Goal: Use online tool/utility

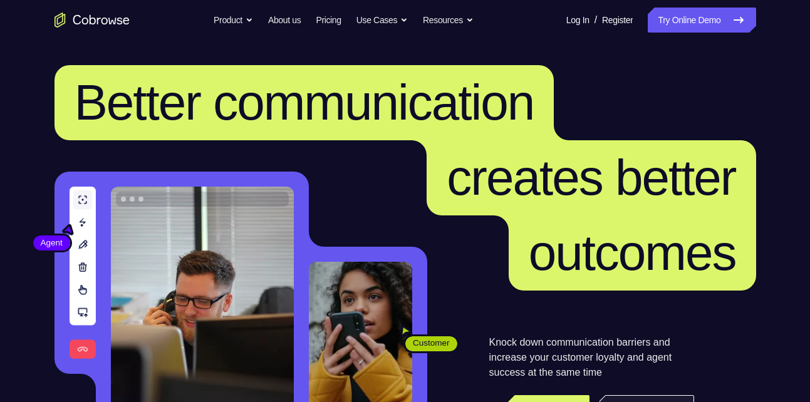
scroll to position [128, 0]
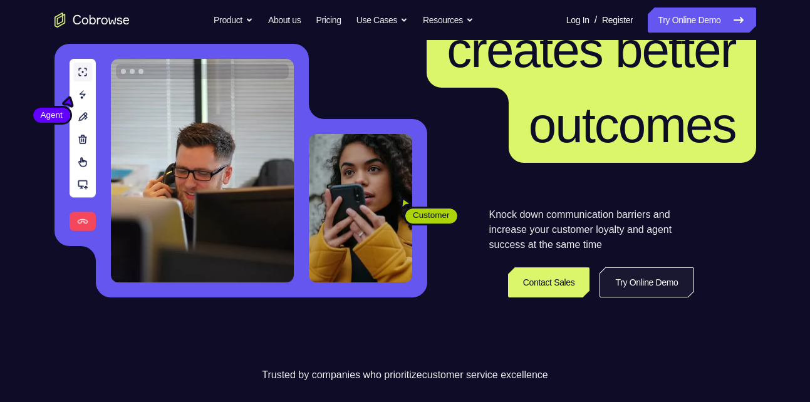
click at [633, 274] on link "Try Online Demo" at bounding box center [646, 282] width 94 height 30
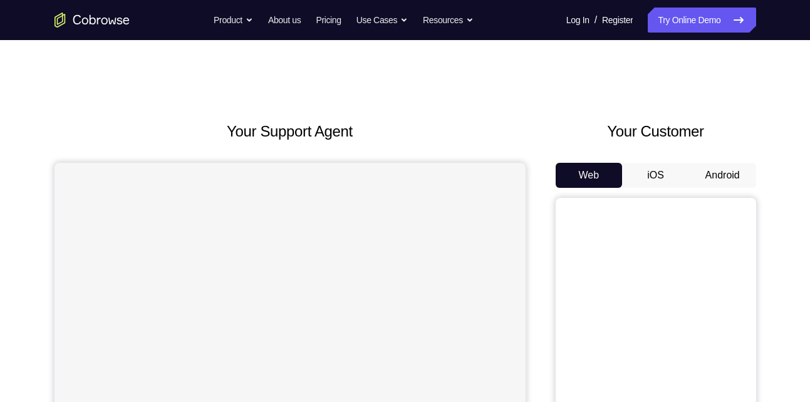
click at [710, 167] on button "Android" at bounding box center [722, 175] width 67 height 25
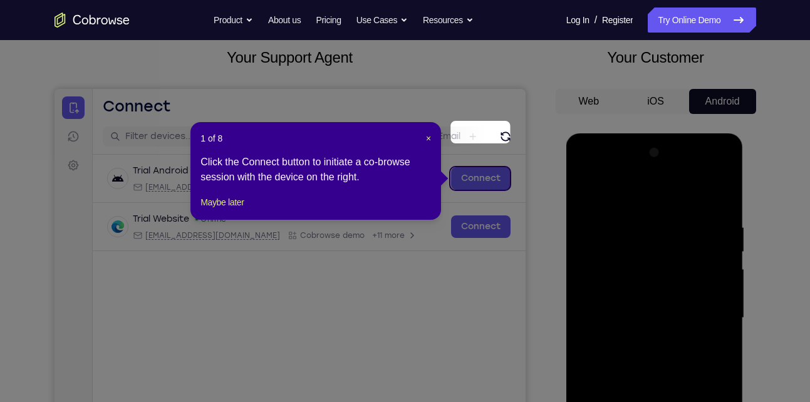
scroll to position [69, 0]
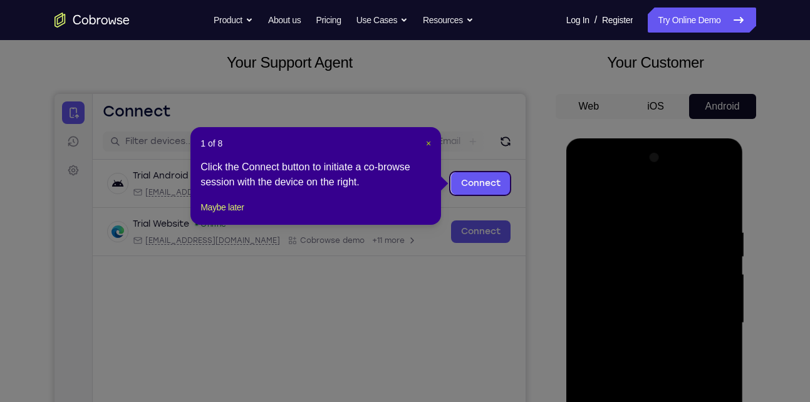
click at [426, 143] on span "×" at bounding box center [428, 143] width 5 height 10
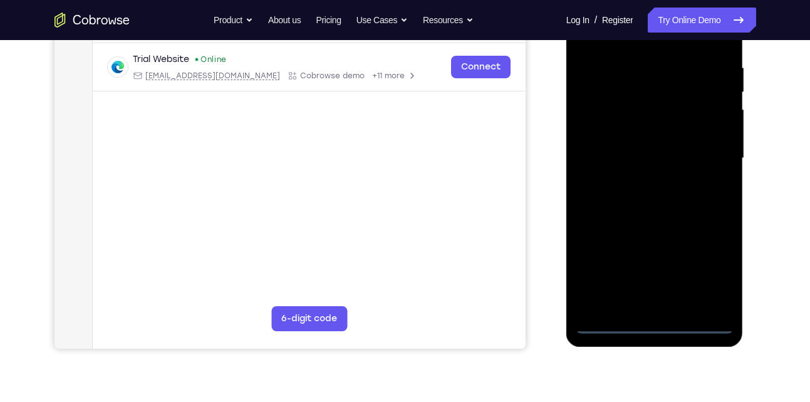
scroll to position [242, 0]
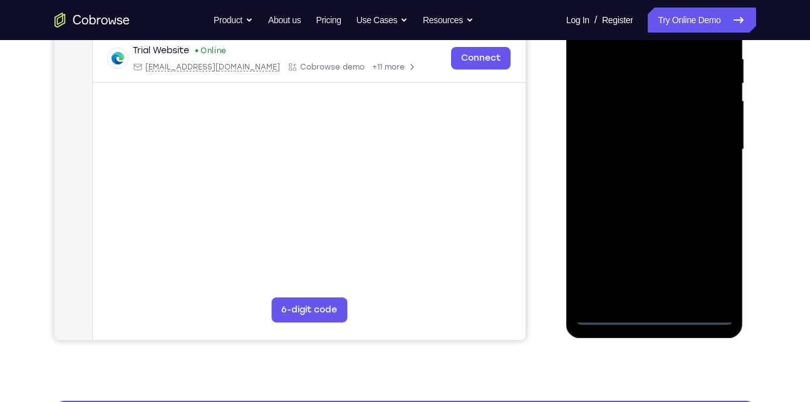
click at [646, 318] on div at bounding box center [655, 149] width 158 height 351
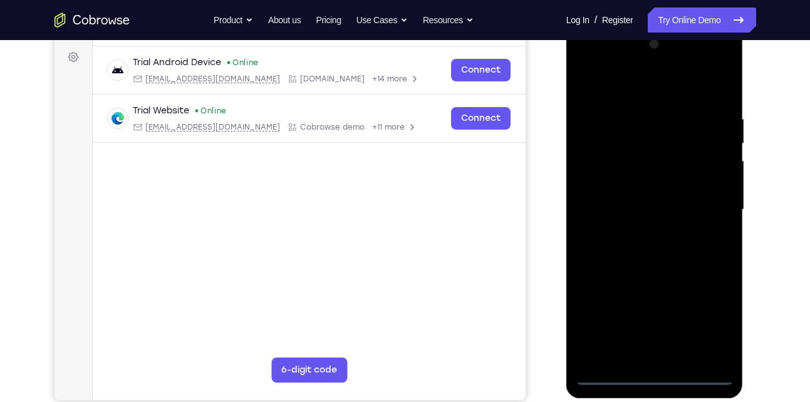
scroll to position [179, 0]
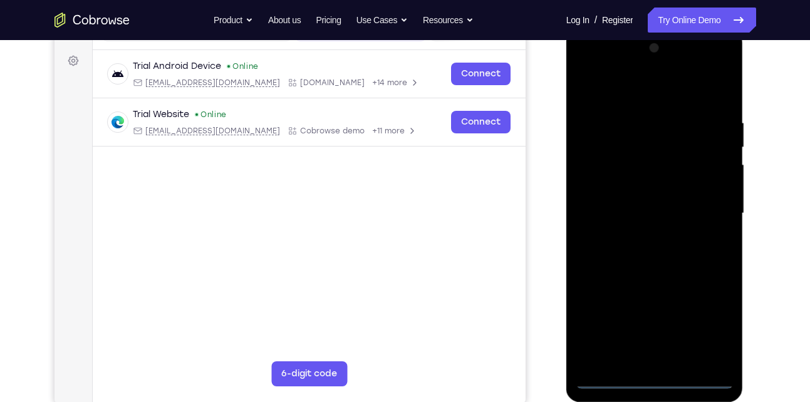
click at [725, 328] on div at bounding box center [655, 213] width 158 height 351
click at [718, 331] on div at bounding box center [655, 213] width 158 height 351
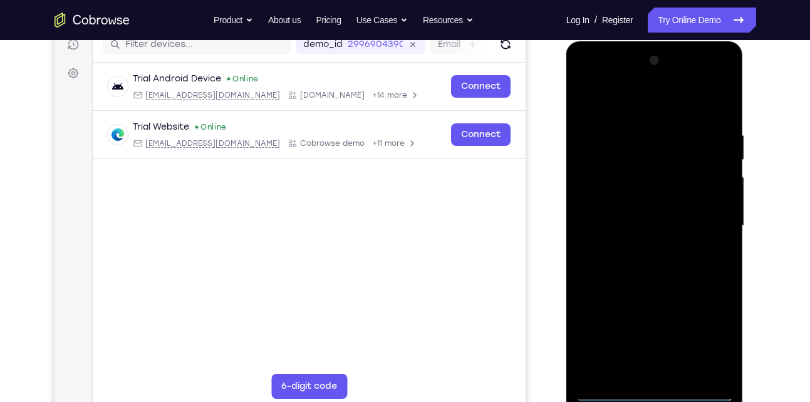
scroll to position [163, 0]
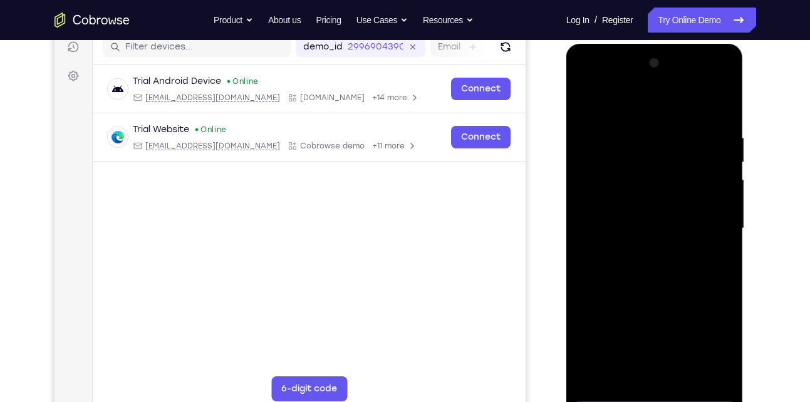
click at [650, 111] on div at bounding box center [655, 228] width 158 height 351
click at [709, 231] on div at bounding box center [655, 228] width 158 height 351
click at [643, 253] on div at bounding box center [655, 228] width 158 height 351
click at [652, 216] on div at bounding box center [655, 228] width 158 height 351
click at [658, 205] on div at bounding box center [655, 228] width 158 height 351
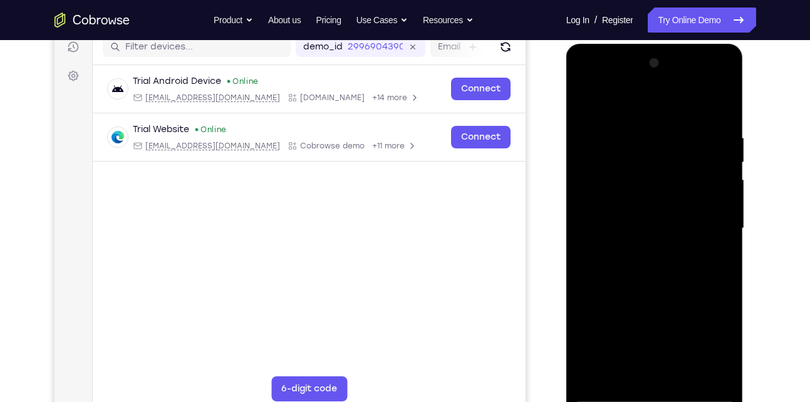
click at [658, 224] on div at bounding box center [655, 228] width 158 height 351
click at [648, 272] on div at bounding box center [655, 228] width 158 height 351
click at [666, 266] on div at bounding box center [655, 228] width 158 height 351
click at [720, 249] on div at bounding box center [655, 228] width 158 height 351
click at [721, 113] on div at bounding box center [655, 228] width 158 height 351
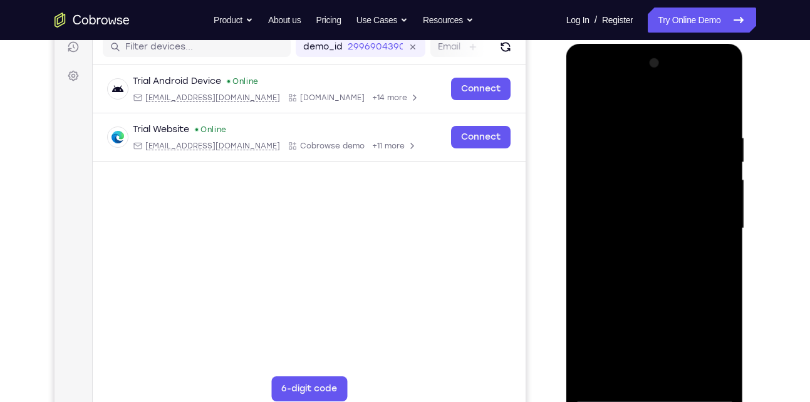
click at [633, 125] on div at bounding box center [655, 228] width 158 height 351
click at [716, 147] on div at bounding box center [655, 228] width 158 height 351
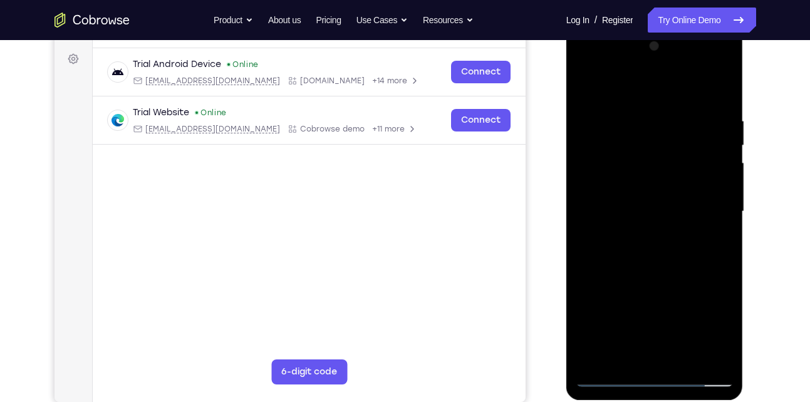
scroll to position [184, 0]
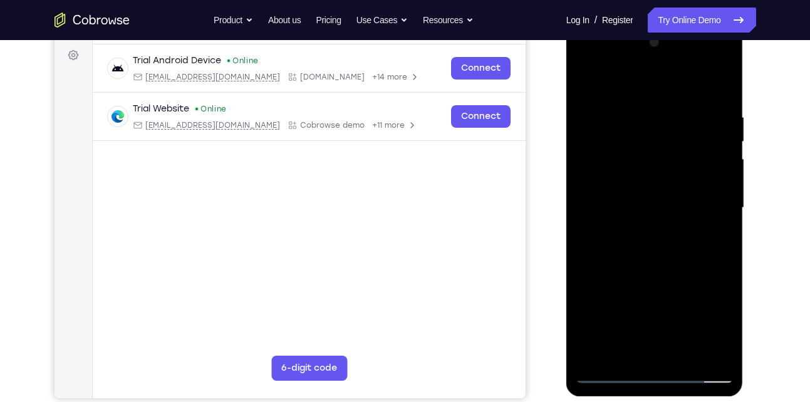
click at [717, 85] on div at bounding box center [655, 208] width 158 height 351
click at [681, 116] on div at bounding box center [655, 208] width 158 height 351
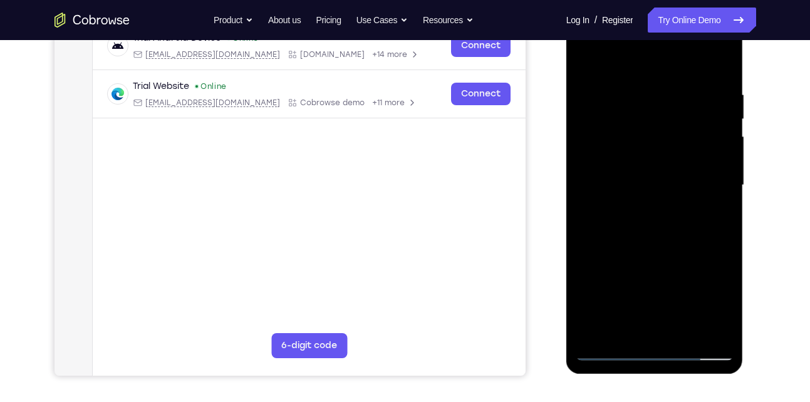
scroll to position [206, 0]
click at [713, 159] on div at bounding box center [655, 186] width 158 height 351
click at [717, 66] on div at bounding box center [655, 186] width 158 height 351
click at [666, 85] on div at bounding box center [655, 186] width 158 height 351
click at [708, 138] on div at bounding box center [655, 186] width 158 height 351
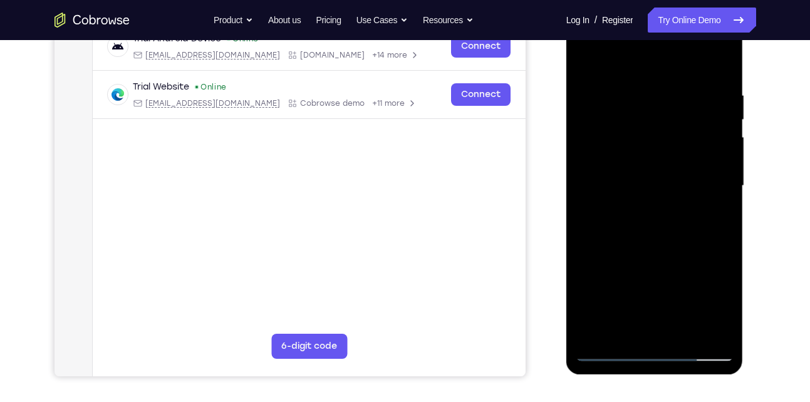
click at [702, 329] on div at bounding box center [655, 186] width 158 height 351
click at [716, 64] on div at bounding box center [655, 186] width 158 height 351
click at [725, 61] on div at bounding box center [655, 186] width 158 height 351
click at [584, 58] on div at bounding box center [655, 186] width 158 height 351
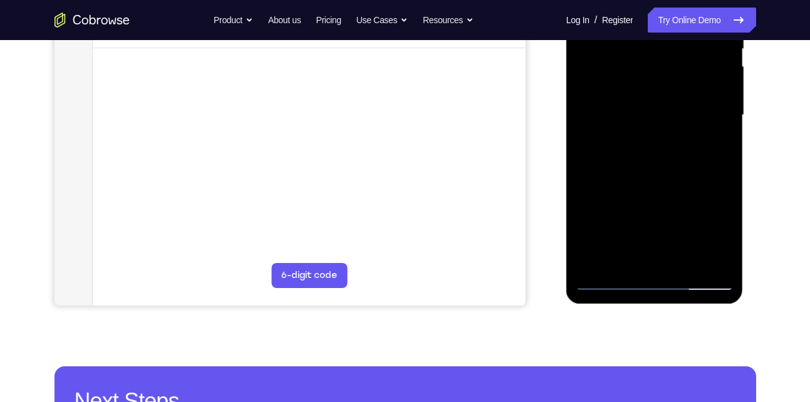
scroll to position [287, 0]
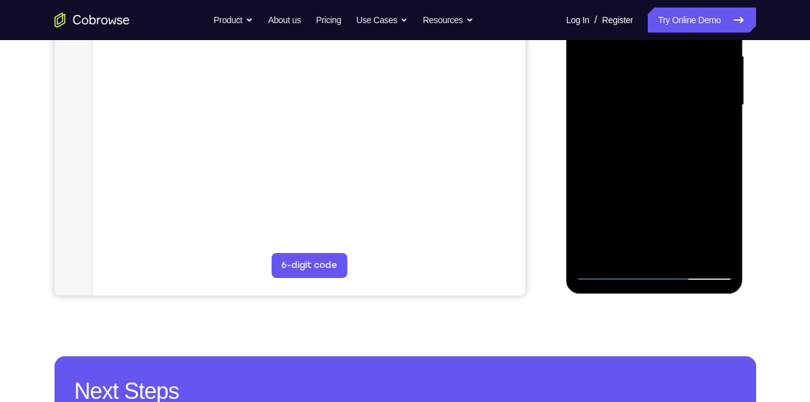
click at [690, 252] on div at bounding box center [655, 105] width 158 height 351
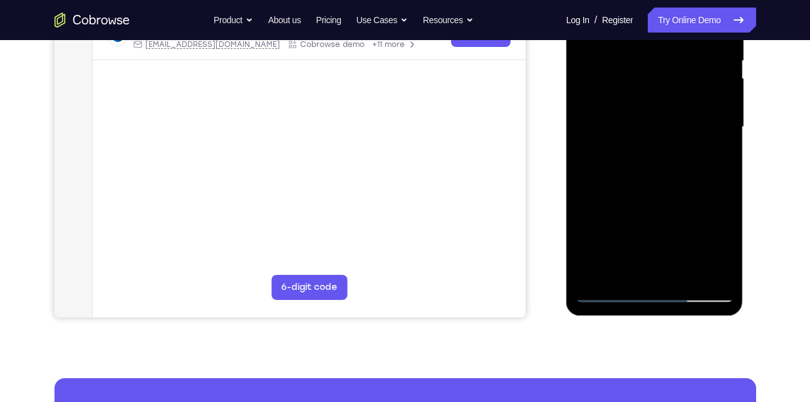
scroll to position [263, 0]
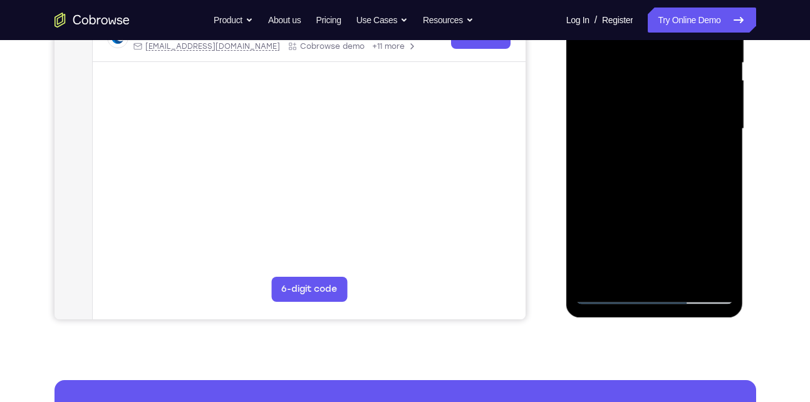
click at [681, 196] on div at bounding box center [655, 129] width 158 height 351
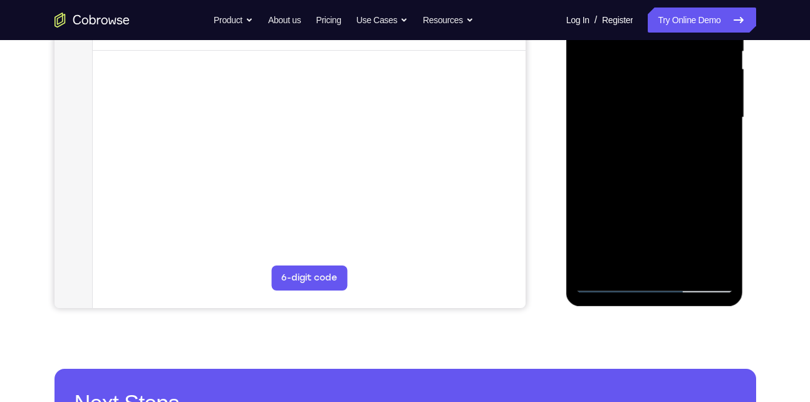
scroll to position [275, 0]
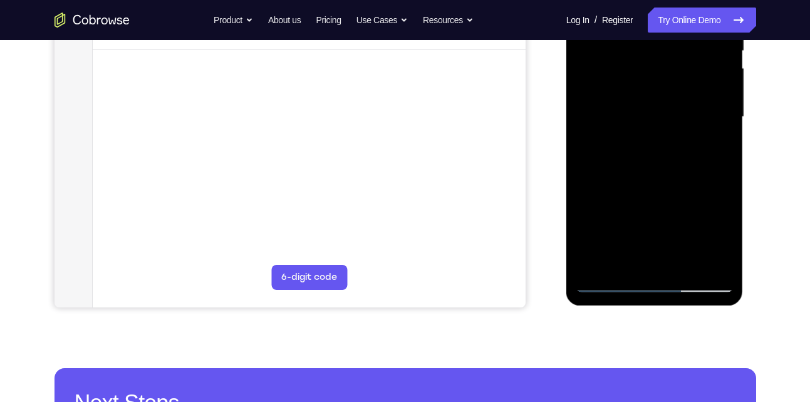
drag, startPoint x: 639, startPoint y: 256, endPoint x: 636, endPoint y: 171, distance: 85.2
click at [636, 171] on div at bounding box center [655, 117] width 158 height 351
drag, startPoint x: 632, startPoint y: 249, endPoint x: 629, endPoint y: 182, distance: 67.1
click at [629, 182] on div at bounding box center [655, 117] width 158 height 351
drag, startPoint x: 628, startPoint y: 230, endPoint x: 585, endPoint y: 335, distance: 113.5
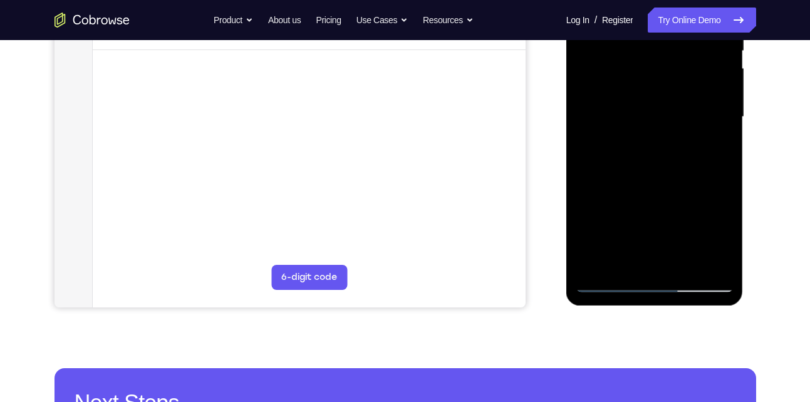
click at [585, 308] on html "Online web based iOS Simulators and Android Emulators. Run iPhone, iPad, Mobile…" at bounding box center [655, 120] width 179 height 376
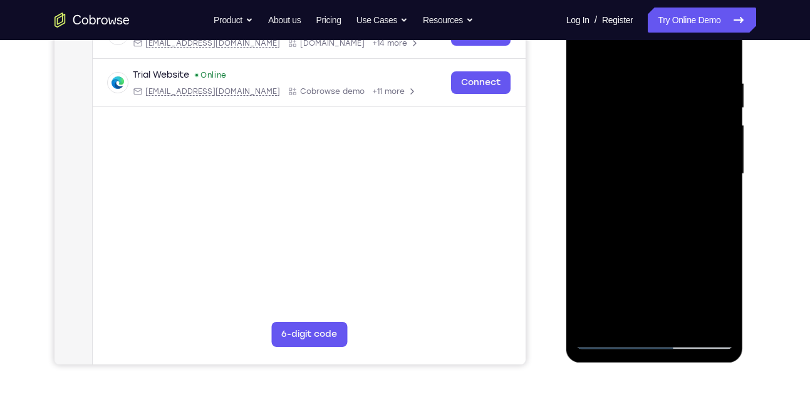
scroll to position [230, 0]
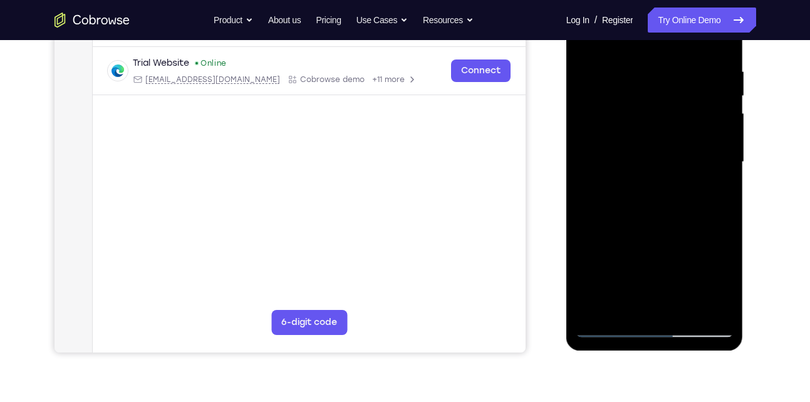
click at [611, 328] on div at bounding box center [655, 162] width 158 height 351
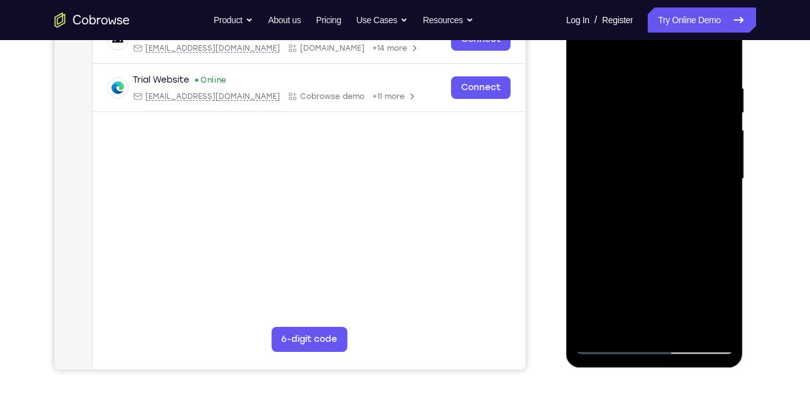
scroll to position [210, 0]
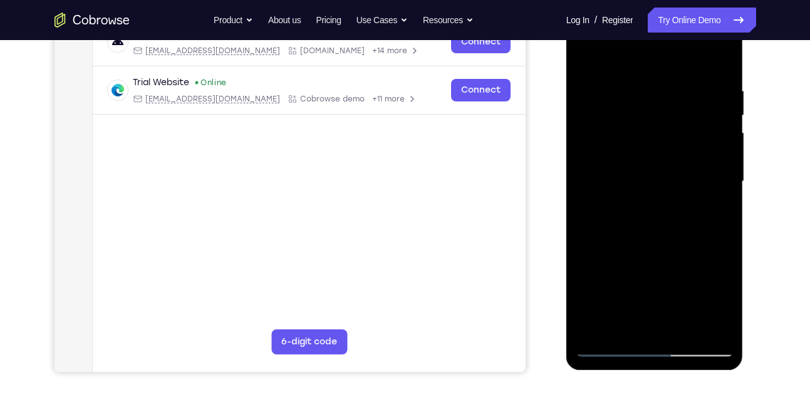
click at [688, 326] on div at bounding box center [655, 181] width 158 height 351
click at [598, 92] on div at bounding box center [655, 181] width 158 height 351
click at [599, 116] on div at bounding box center [655, 181] width 158 height 351
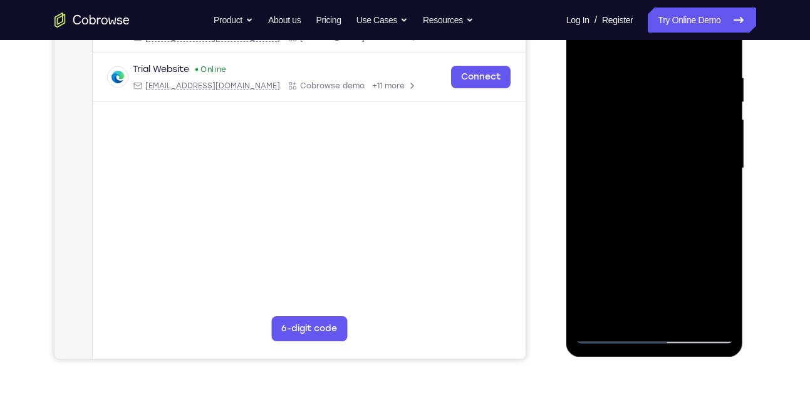
scroll to position [225, 0]
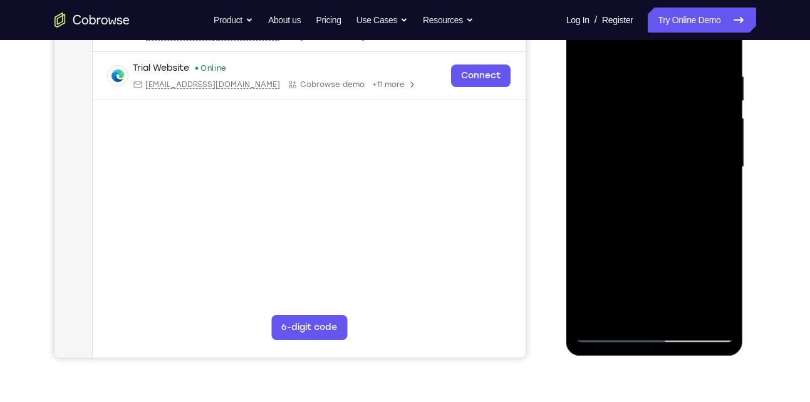
click at [611, 335] on div at bounding box center [655, 167] width 158 height 351
click at [720, 315] on div at bounding box center [655, 167] width 158 height 351
click at [655, 236] on div at bounding box center [655, 167] width 158 height 351
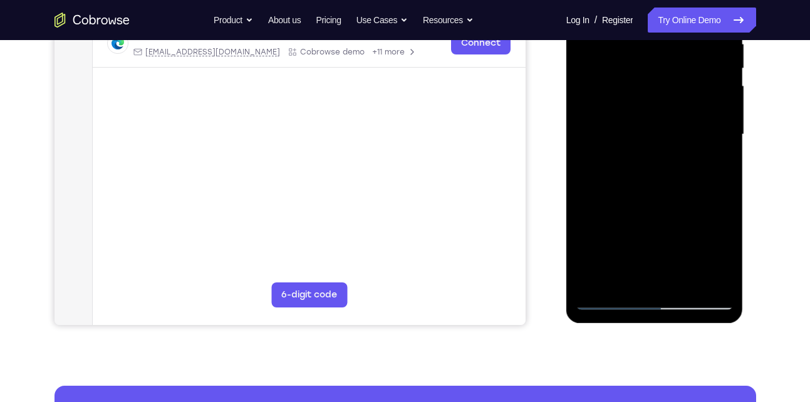
scroll to position [262, 0]
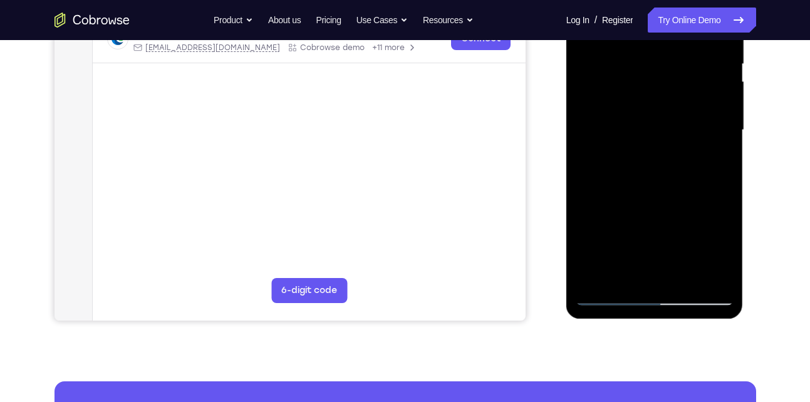
drag, startPoint x: 638, startPoint y: 235, endPoint x: 636, endPoint y: 177, distance: 57.6
click at [636, 177] on div at bounding box center [655, 130] width 158 height 351
click at [622, 227] on div at bounding box center [655, 130] width 158 height 351
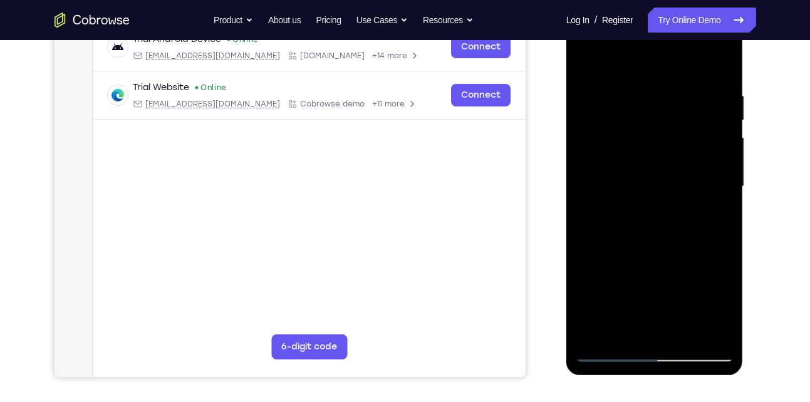
scroll to position [194, 0]
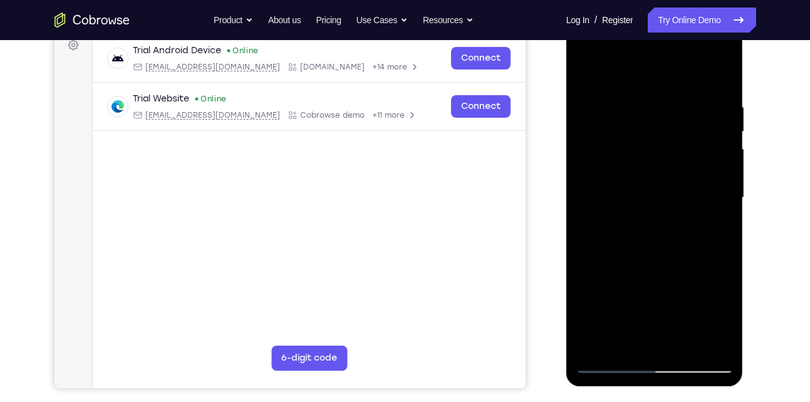
drag, startPoint x: 645, startPoint y: 162, endPoint x: 641, endPoint y: 215, distance: 53.4
click at [641, 215] on div at bounding box center [655, 198] width 158 height 351
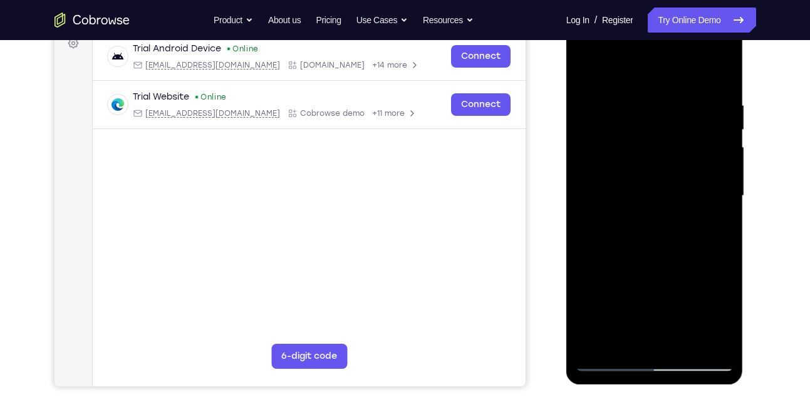
scroll to position [194, 0]
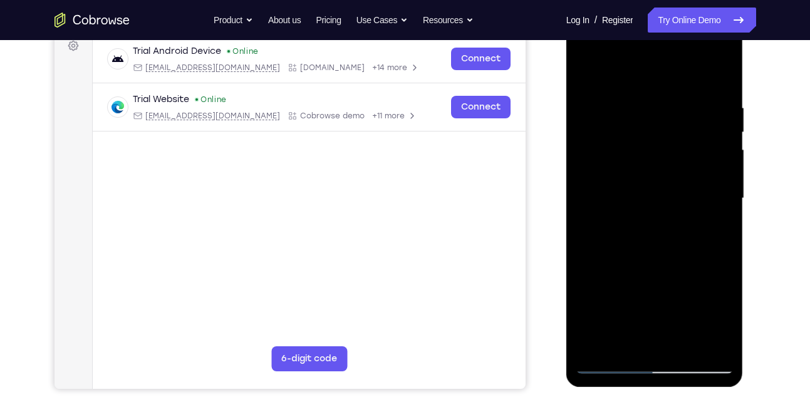
drag, startPoint x: 641, startPoint y: 230, endPoint x: 644, endPoint y: 120, distance: 109.7
click at [644, 120] on div at bounding box center [655, 198] width 158 height 351
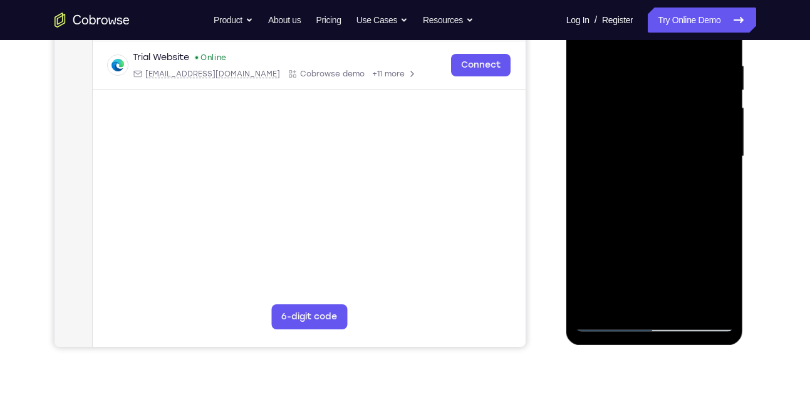
scroll to position [236, 0]
click at [596, 304] on div at bounding box center [655, 156] width 158 height 351
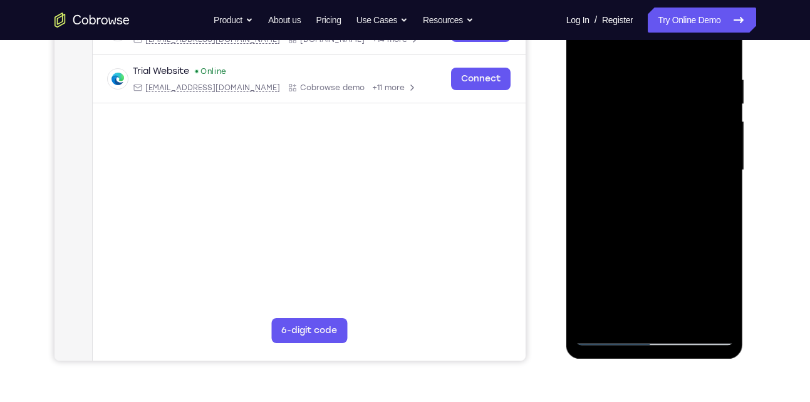
scroll to position [220, 0]
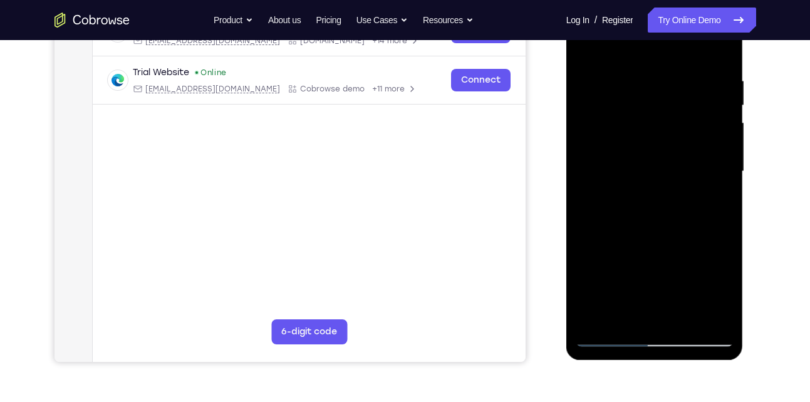
click at [710, 323] on div at bounding box center [655, 171] width 158 height 351
click at [655, 255] on div at bounding box center [655, 171] width 158 height 351
click at [720, 182] on div at bounding box center [655, 171] width 158 height 351
click at [723, 182] on div at bounding box center [655, 171] width 158 height 351
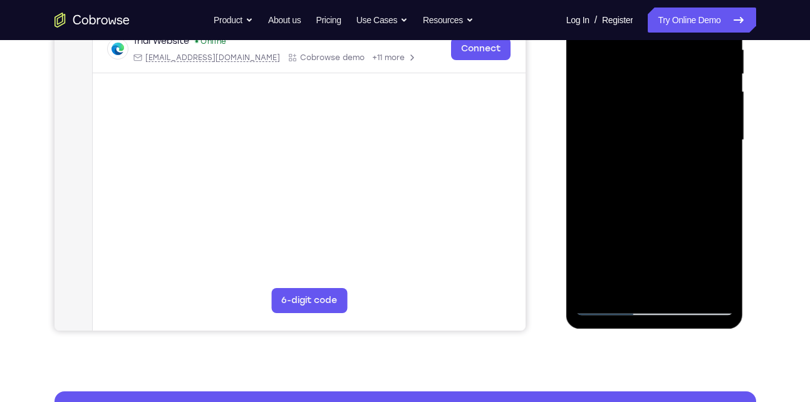
scroll to position [246, 0]
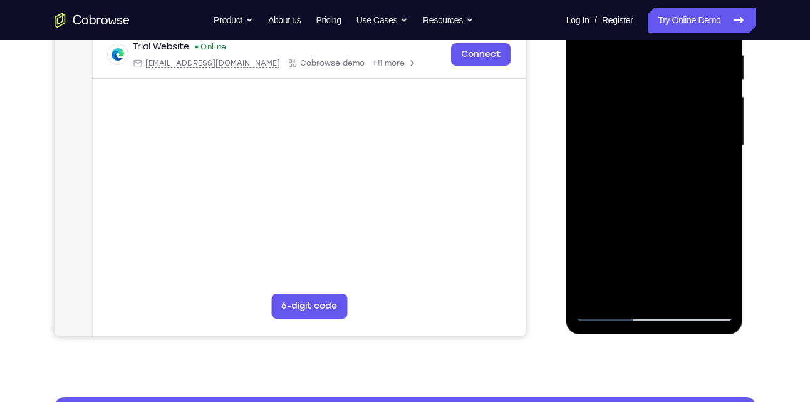
click at [723, 154] on div at bounding box center [655, 146] width 158 height 351
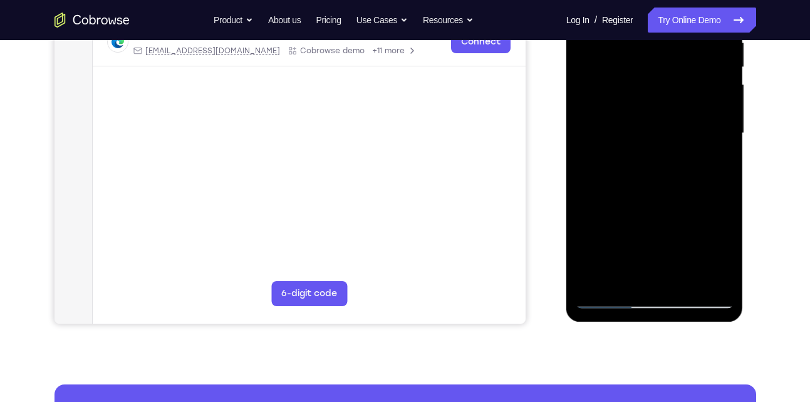
scroll to position [261, 0]
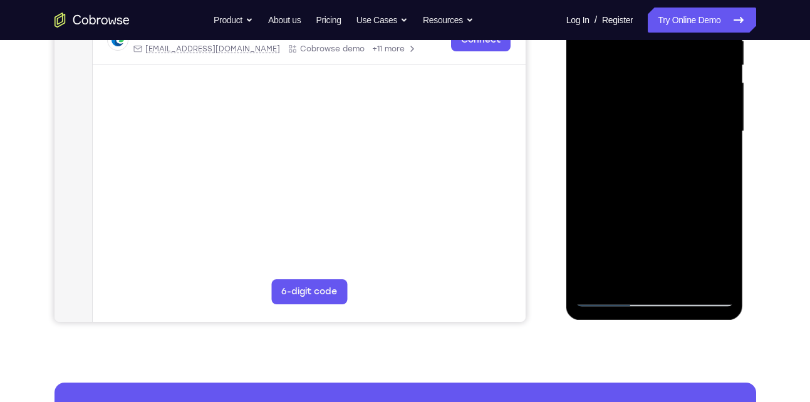
click at [595, 274] on div at bounding box center [655, 131] width 158 height 351
click at [595, 276] on div at bounding box center [655, 131] width 158 height 351
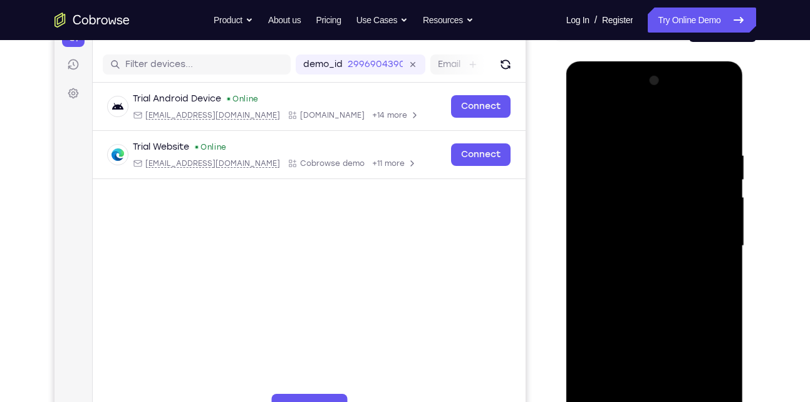
scroll to position [147, 0]
drag, startPoint x: 707, startPoint y: 150, endPoint x: 608, endPoint y: 156, distance: 99.2
click at [608, 156] on div at bounding box center [655, 245] width 158 height 351
click at [656, 157] on div at bounding box center [655, 245] width 158 height 351
click at [716, 163] on div at bounding box center [655, 245] width 158 height 351
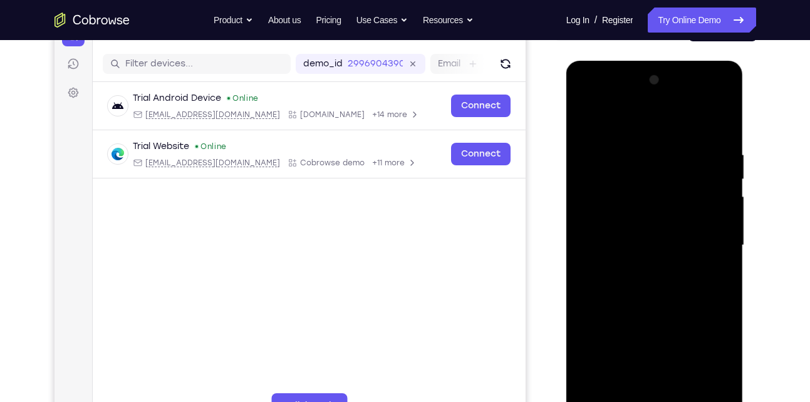
click at [717, 129] on div at bounding box center [655, 245] width 158 height 351
click at [701, 152] on div at bounding box center [655, 245] width 158 height 351
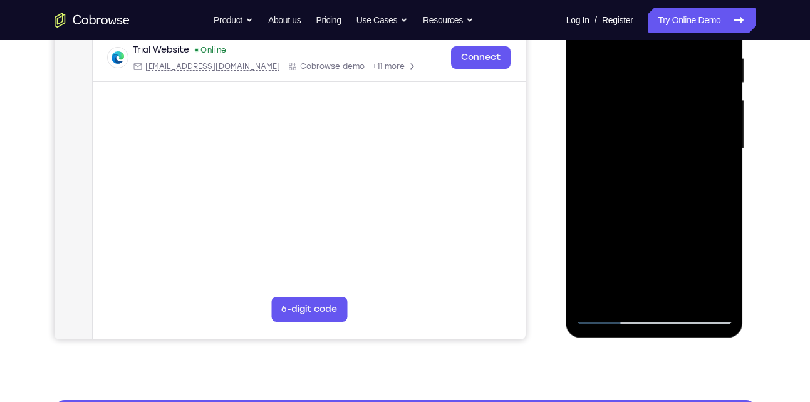
scroll to position [244, 0]
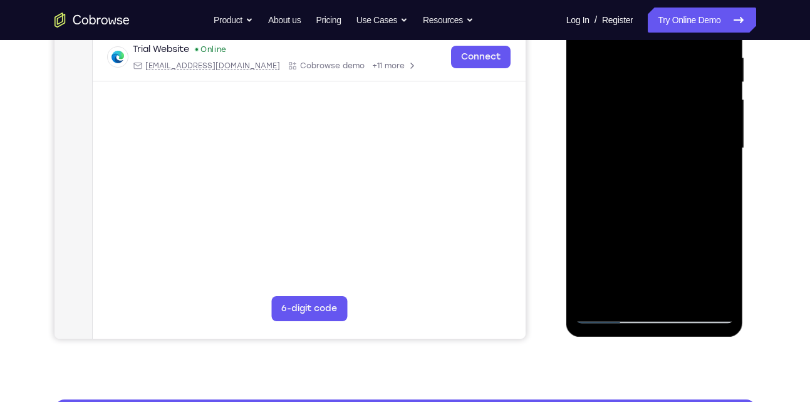
click at [700, 294] on div at bounding box center [655, 148] width 158 height 351
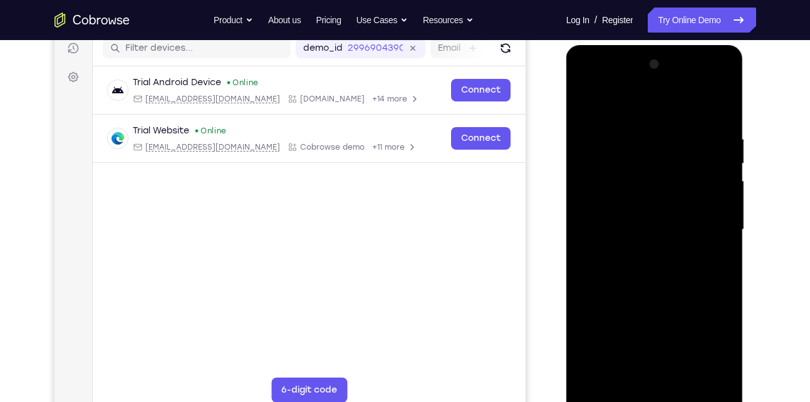
scroll to position [162, 0]
click at [716, 110] on div at bounding box center [655, 230] width 158 height 351
drag, startPoint x: 713, startPoint y: 134, endPoint x: 629, endPoint y: 145, distance: 85.2
click at [629, 145] on div at bounding box center [655, 230] width 158 height 351
click at [684, 140] on div at bounding box center [655, 230] width 158 height 351
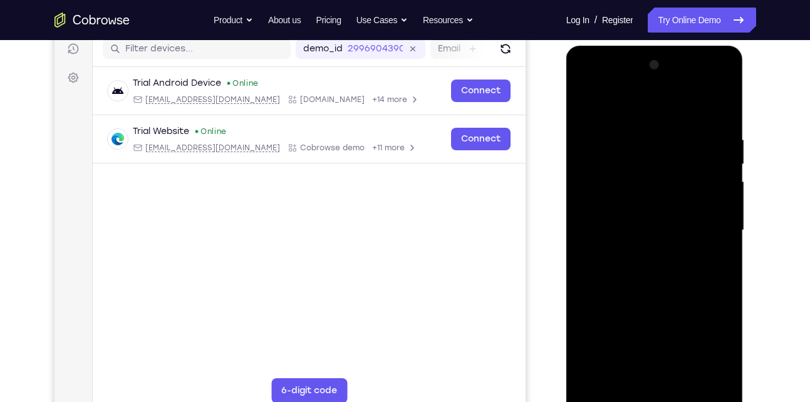
click at [719, 115] on div at bounding box center [655, 230] width 158 height 351
drag, startPoint x: 717, startPoint y: 123, endPoint x: 616, endPoint y: 132, distance: 101.2
click at [616, 132] on div at bounding box center [655, 230] width 158 height 351
click at [671, 140] on div at bounding box center [655, 230] width 158 height 351
click at [718, 110] on div at bounding box center [655, 230] width 158 height 351
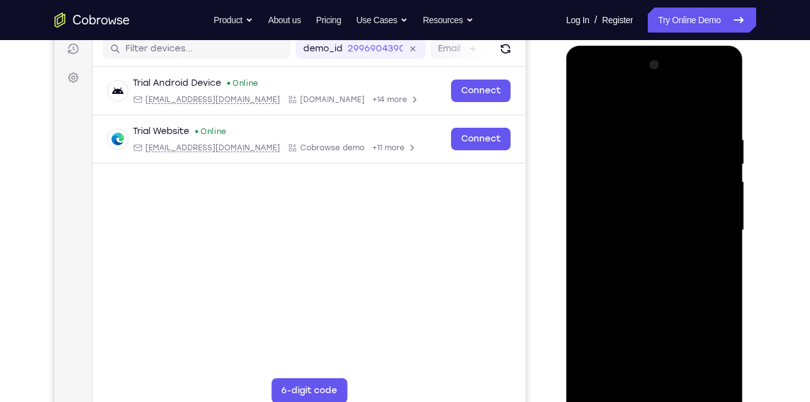
drag, startPoint x: 700, startPoint y: 142, endPoint x: 598, endPoint y: 147, distance: 102.2
click at [598, 147] on div at bounding box center [655, 230] width 158 height 351
click at [694, 139] on div at bounding box center [655, 230] width 158 height 351
click at [721, 113] on div at bounding box center [655, 230] width 158 height 351
drag, startPoint x: 613, startPoint y: 168, endPoint x: 614, endPoint y: 156, distance: 12.5
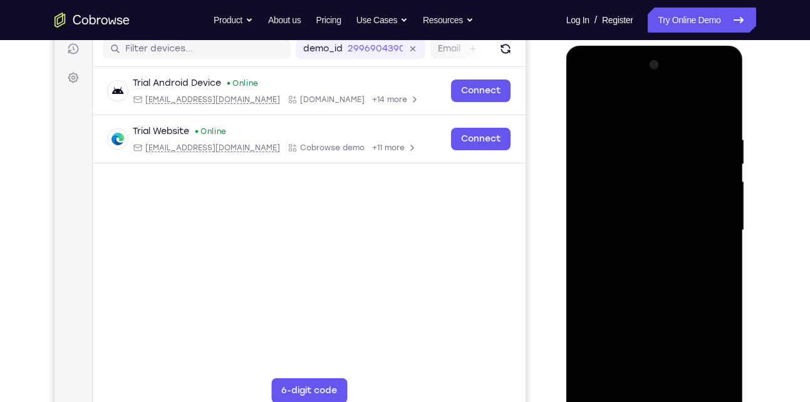
click at [614, 156] on div at bounding box center [655, 230] width 158 height 351
drag, startPoint x: 628, startPoint y: 165, endPoint x: 607, endPoint y: 142, distance: 31.9
click at [607, 142] on div at bounding box center [655, 230] width 158 height 351
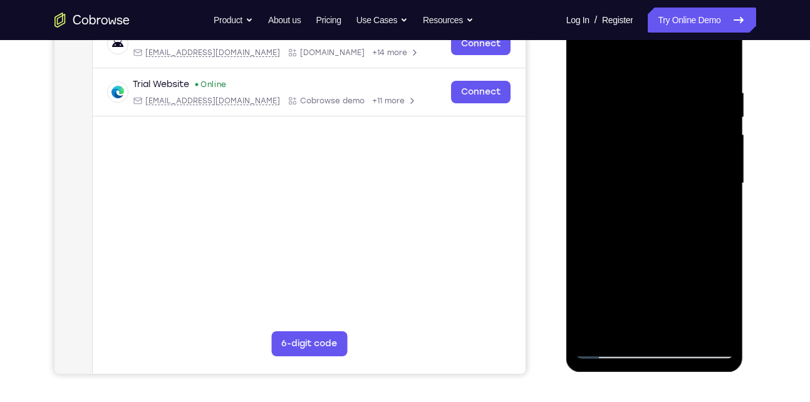
scroll to position [185, 0]
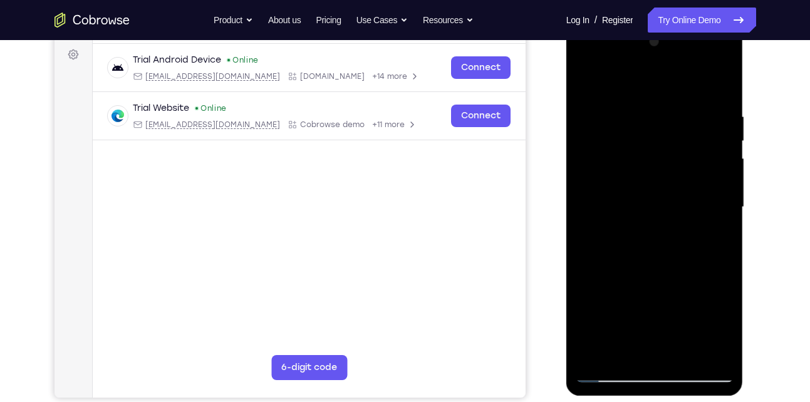
drag, startPoint x: 628, startPoint y: 126, endPoint x: 640, endPoint y: 255, distance: 129.6
click at [640, 255] on div at bounding box center [655, 207] width 158 height 351
drag, startPoint x: 646, startPoint y: 165, endPoint x: 639, endPoint y: 314, distance: 149.3
click at [639, 314] on div at bounding box center [655, 207] width 158 height 351
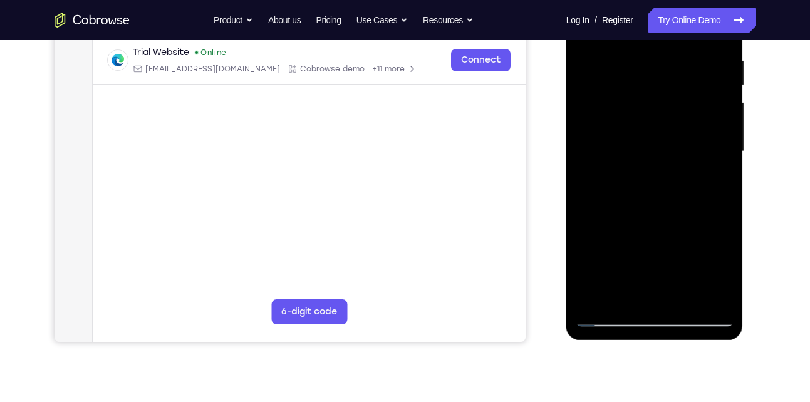
scroll to position [244, 0]
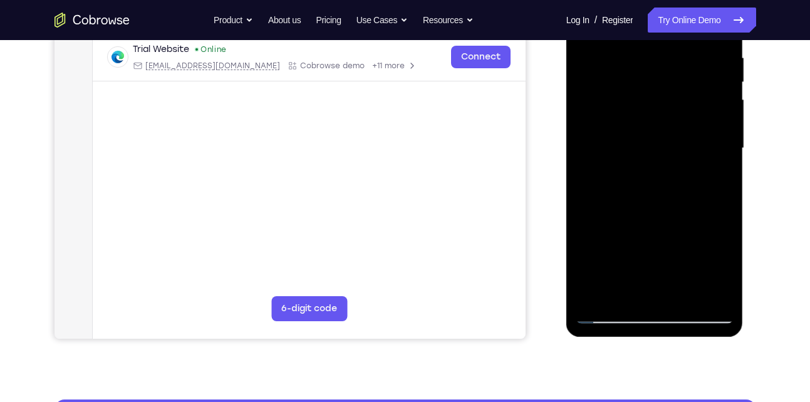
click at [716, 298] on div at bounding box center [655, 148] width 158 height 351
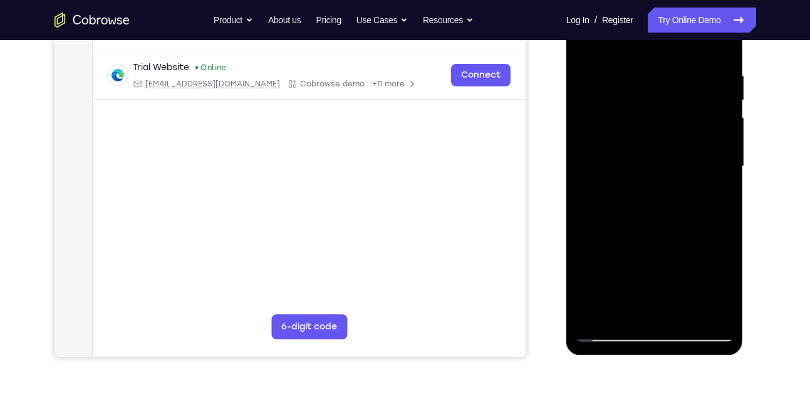
scroll to position [208, 0]
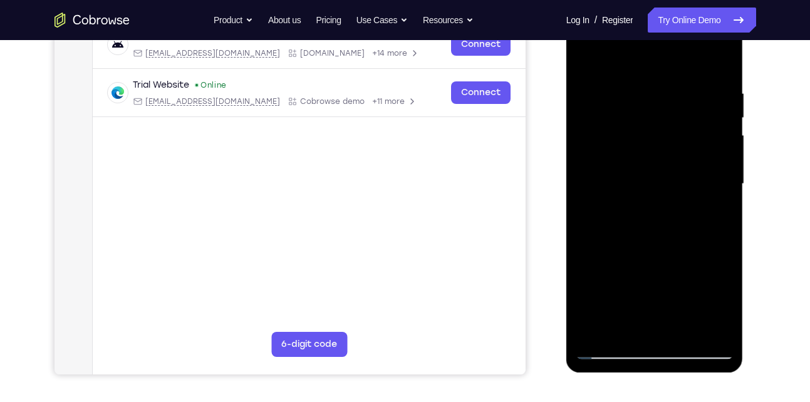
click at [591, 157] on div at bounding box center [655, 184] width 158 height 351
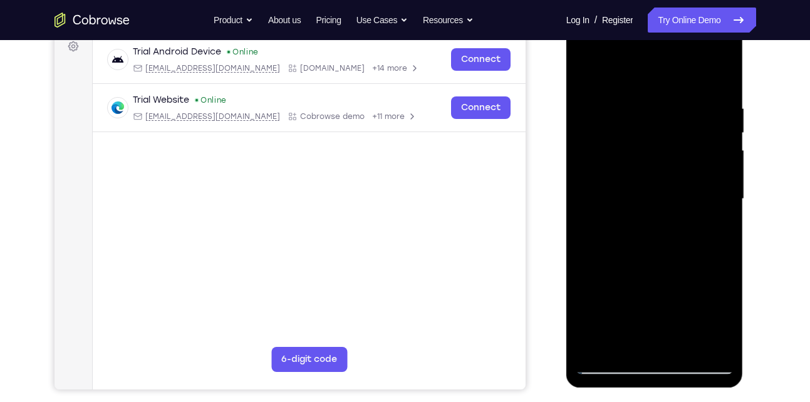
scroll to position [195, 0]
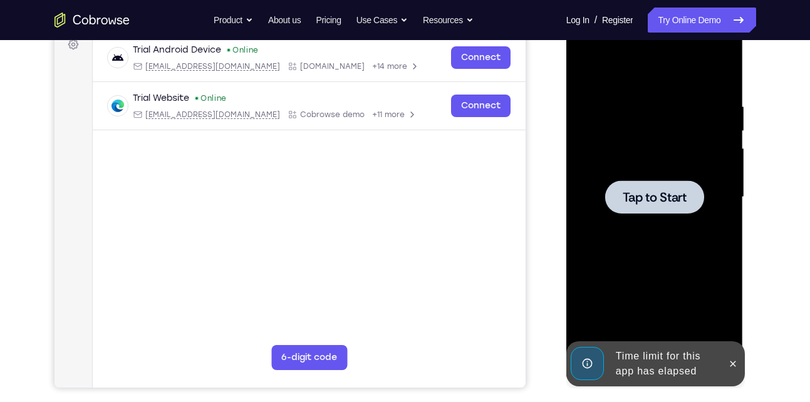
click at [686, 195] on span "Tap to Start" at bounding box center [655, 197] width 64 height 13
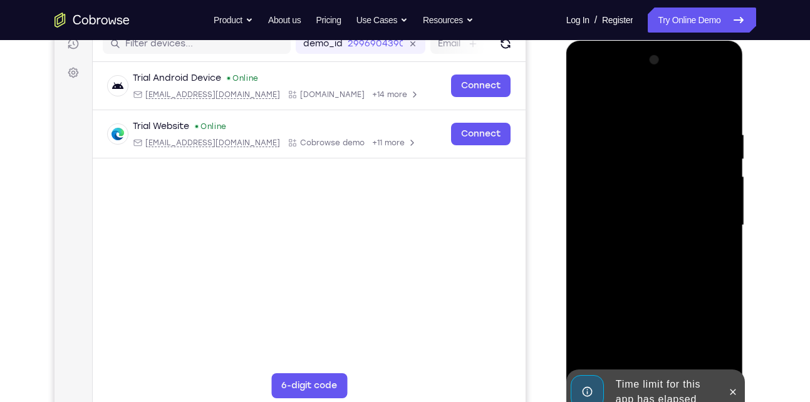
scroll to position [166, 0]
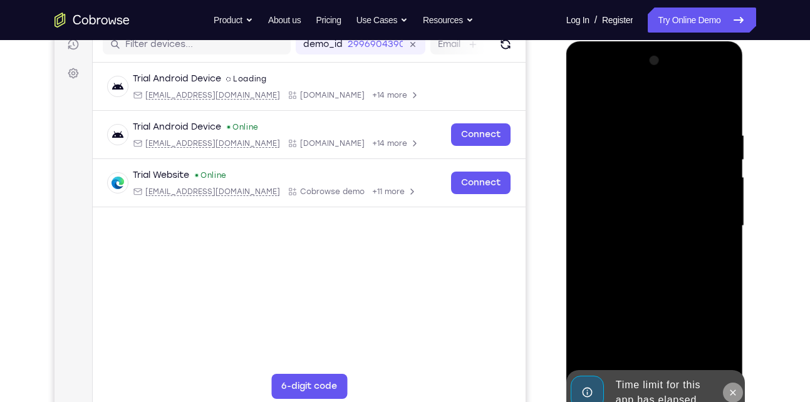
click at [732, 385] on button at bounding box center [733, 393] width 20 height 20
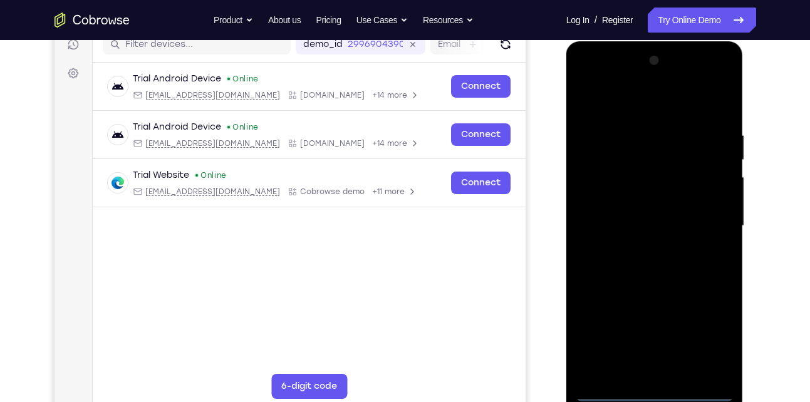
click at [732, 385] on div at bounding box center [655, 226] width 158 height 351
click at [658, 392] on div at bounding box center [655, 226] width 158 height 351
click at [718, 336] on div at bounding box center [655, 226] width 158 height 351
click at [661, 103] on div at bounding box center [655, 226] width 158 height 351
click at [707, 230] on div at bounding box center [655, 226] width 158 height 351
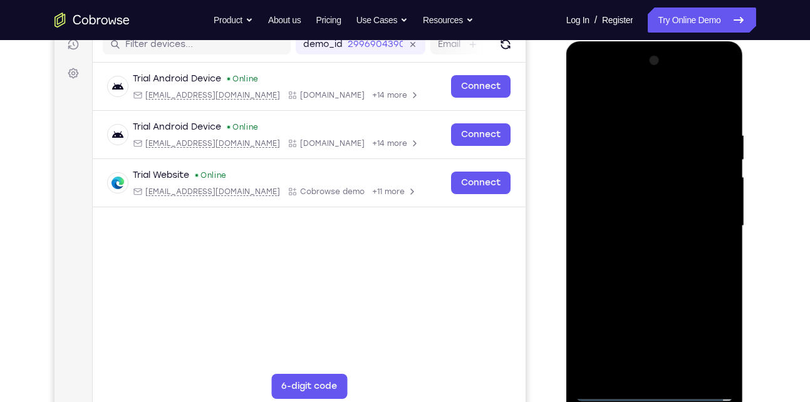
click at [639, 249] on div at bounding box center [655, 226] width 158 height 351
click at [661, 219] on div at bounding box center [655, 226] width 158 height 351
click at [675, 204] on div at bounding box center [655, 226] width 158 height 351
click at [670, 225] on div at bounding box center [655, 226] width 158 height 351
click at [662, 272] on div at bounding box center [655, 226] width 158 height 351
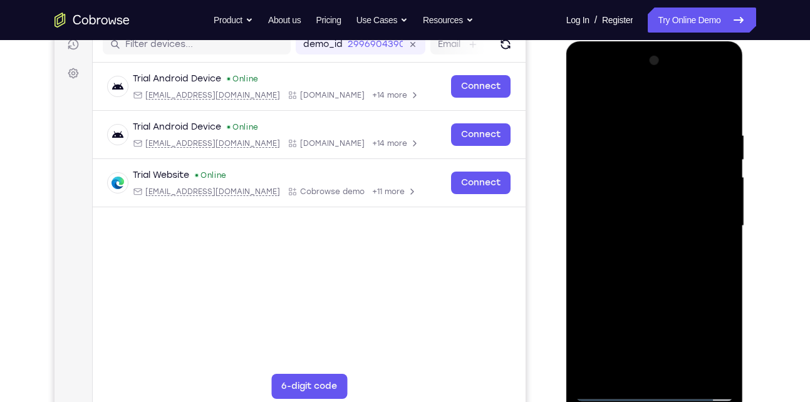
click at [661, 270] on div at bounding box center [655, 226] width 158 height 351
click at [661, 271] on div at bounding box center [655, 226] width 158 height 351
click at [658, 263] on div at bounding box center [655, 226] width 158 height 351
click at [680, 281] on div at bounding box center [655, 226] width 158 height 351
click at [682, 361] on div at bounding box center [655, 226] width 158 height 351
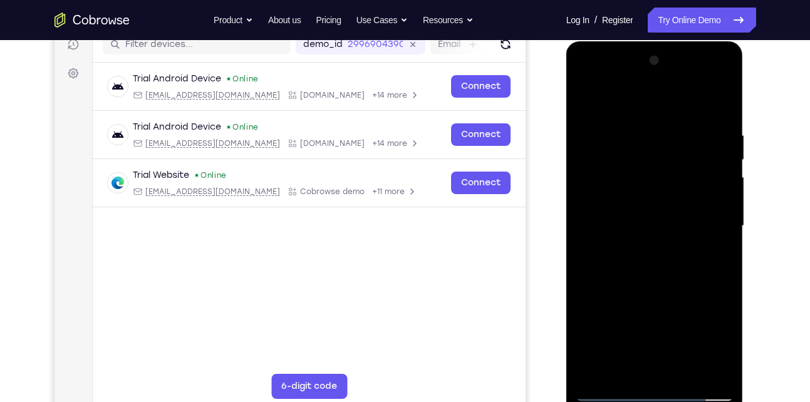
click at [685, 381] on div at bounding box center [655, 226] width 158 height 351
click at [668, 292] on div at bounding box center [655, 226] width 158 height 351
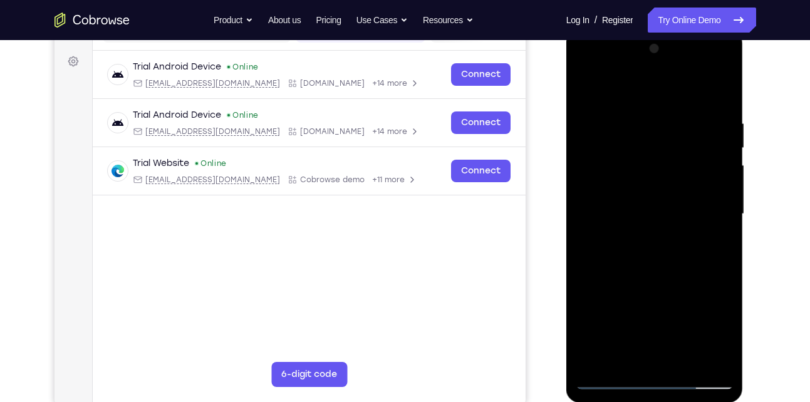
scroll to position [177, 0]
click at [726, 145] on div at bounding box center [655, 214] width 158 height 351
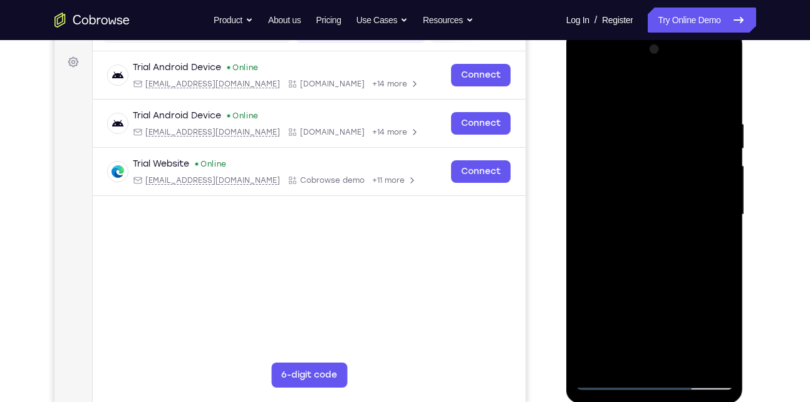
click at [726, 145] on div at bounding box center [655, 214] width 158 height 351
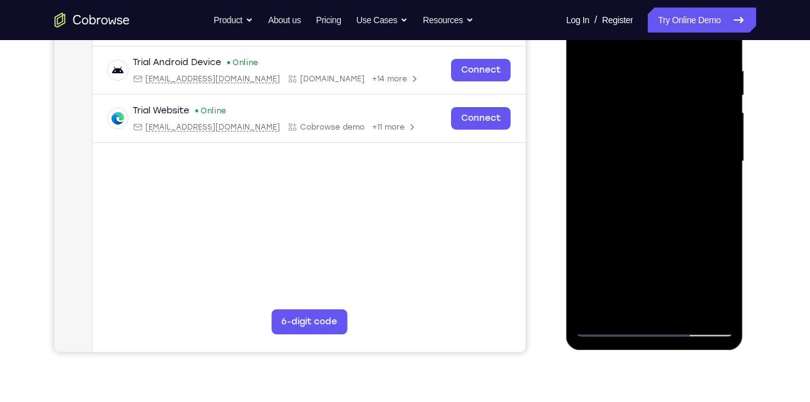
click at [611, 328] on div at bounding box center [655, 161] width 158 height 351
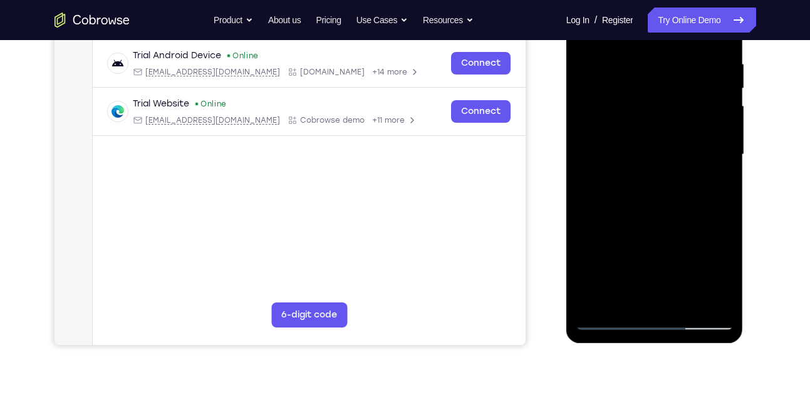
drag, startPoint x: 663, startPoint y: 202, endPoint x: 651, endPoint y: 120, distance: 82.3
click at [651, 120] on div at bounding box center [655, 154] width 158 height 351
click at [588, 234] on div at bounding box center [655, 154] width 158 height 351
drag, startPoint x: 646, startPoint y: 237, endPoint x: 638, endPoint y: 123, distance: 114.2
click at [638, 123] on div at bounding box center [655, 154] width 158 height 351
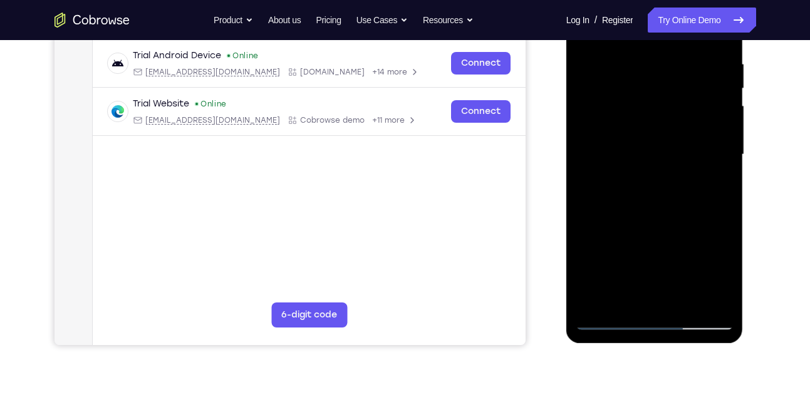
drag, startPoint x: 653, startPoint y: 218, endPoint x: 652, endPoint y: 115, distance: 102.7
click at [652, 115] on div at bounding box center [655, 154] width 158 height 351
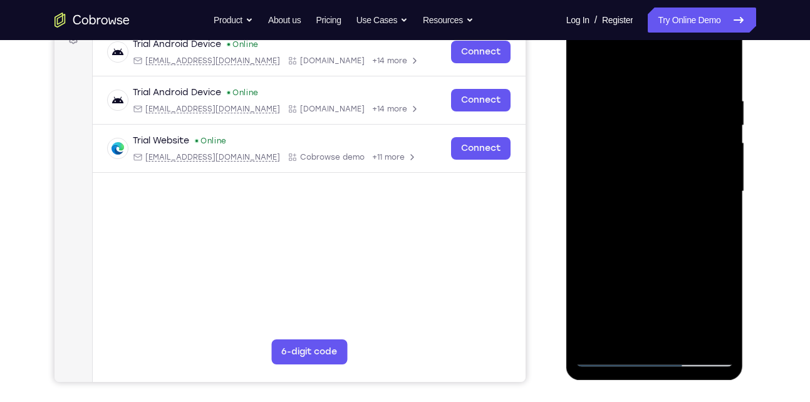
scroll to position [200, 0]
drag, startPoint x: 655, startPoint y: 184, endPoint x: 636, endPoint y: 80, distance: 104.9
click at [636, 80] on div at bounding box center [655, 192] width 158 height 351
drag, startPoint x: 646, startPoint y: 222, endPoint x: 642, endPoint y: 114, distance: 108.4
click at [642, 114] on div at bounding box center [655, 192] width 158 height 351
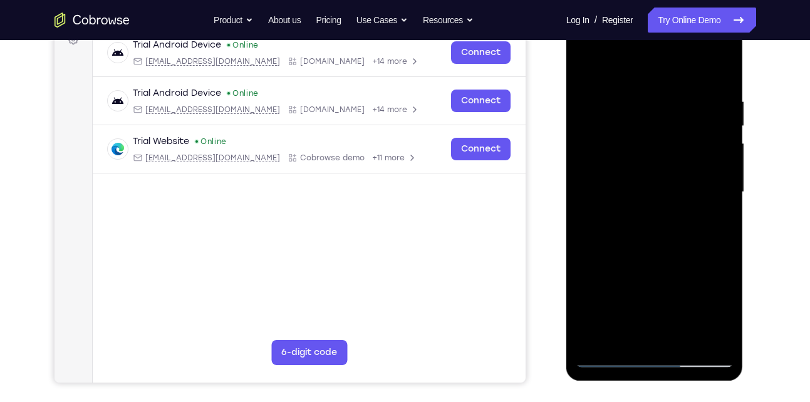
drag, startPoint x: 639, startPoint y: 218, endPoint x: 614, endPoint y: 63, distance: 156.7
click at [614, 63] on div at bounding box center [655, 192] width 158 height 351
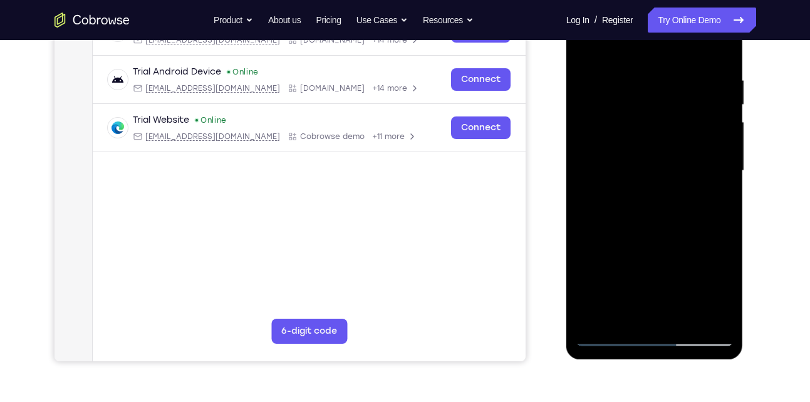
scroll to position [219, 0]
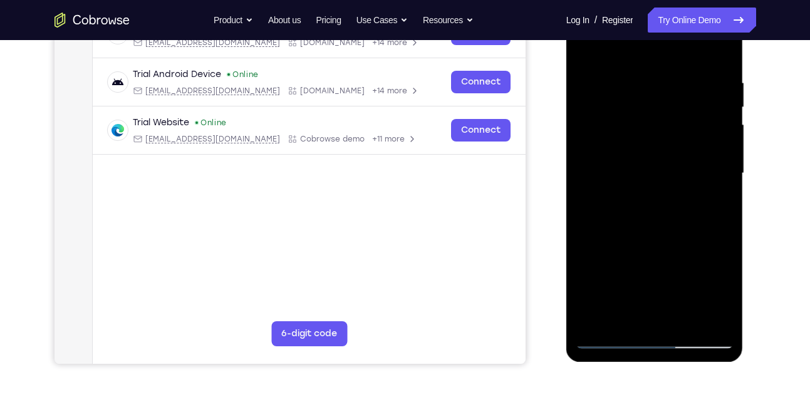
drag, startPoint x: 624, startPoint y: 237, endPoint x: 623, endPoint y: 139, distance: 97.7
click at [623, 139] on div at bounding box center [655, 173] width 158 height 351
drag, startPoint x: 636, startPoint y: 242, endPoint x: 641, endPoint y: 253, distance: 12.3
click at [641, 253] on div at bounding box center [655, 173] width 158 height 351
click at [720, 187] on div at bounding box center [655, 173] width 158 height 351
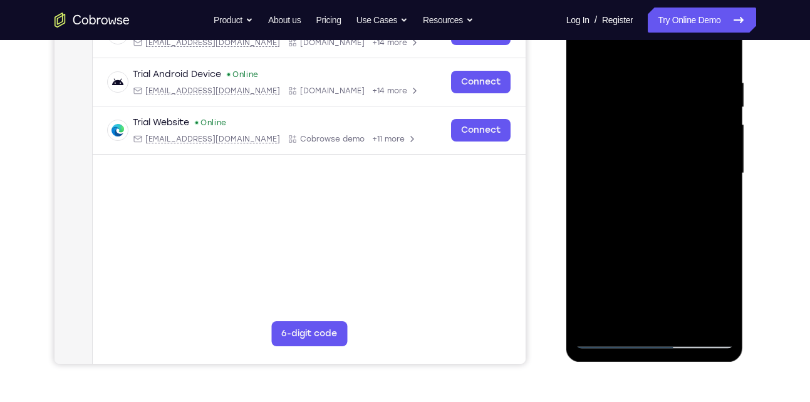
click at [720, 187] on div at bounding box center [655, 173] width 158 height 351
drag, startPoint x: 682, startPoint y: 247, endPoint x: 670, endPoint y: 131, distance: 116.5
click at [670, 131] on div at bounding box center [655, 173] width 158 height 351
drag, startPoint x: 660, startPoint y: 243, endPoint x: 650, endPoint y: 108, distance: 135.7
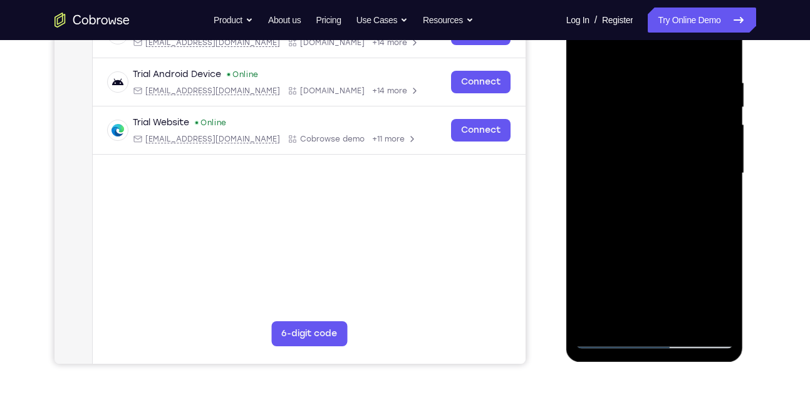
click at [650, 108] on div at bounding box center [655, 173] width 158 height 351
drag, startPoint x: 666, startPoint y: 267, endPoint x: 653, endPoint y: 141, distance: 127.2
click at [653, 141] on div at bounding box center [655, 173] width 158 height 351
drag, startPoint x: 659, startPoint y: 226, endPoint x: 653, endPoint y: 106, distance: 120.4
click at [653, 106] on div at bounding box center [655, 173] width 158 height 351
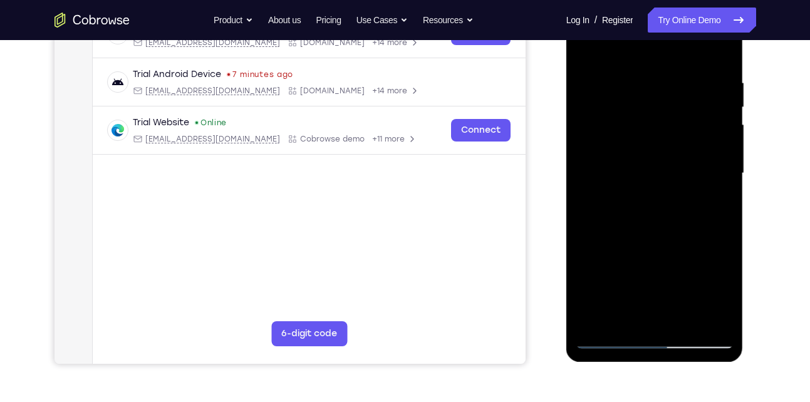
drag, startPoint x: 667, startPoint y: 291, endPoint x: 652, endPoint y: 163, distance: 128.0
click at [652, 163] on div at bounding box center [655, 173] width 158 height 351
drag, startPoint x: 671, startPoint y: 245, endPoint x: 650, endPoint y: 147, distance: 100.5
click at [650, 147] on div at bounding box center [655, 173] width 158 height 351
drag, startPoint x: 668, startPoint y: 250, endPoint x: 655, endPoint y: 133, distance: 117.2
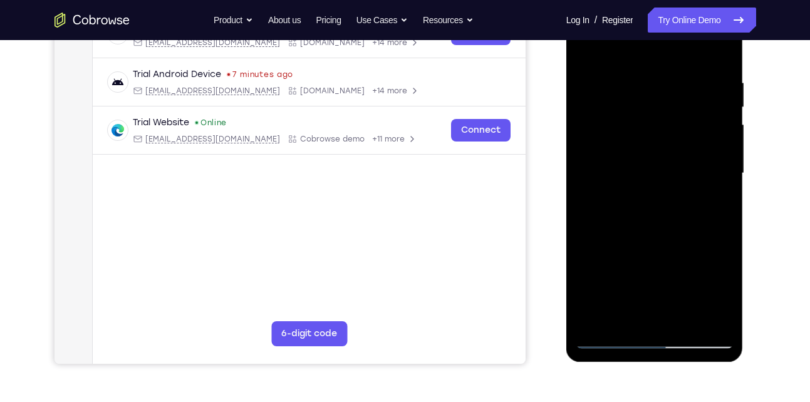
click at [655, 133] on div at bounding box center [655, 173] width 158 height 351
drag, startPoint x: 676, startPoint y: 274, endPoint x: 665, endPoint y: 135, distance: 139.5
click at [665, 135] on div at bounding box center [655, 173] width 158 height 351
drag, startPoint x: 675, startPoint y: 253, endPoint x: 668, endPoint y: 130, distance: 123.6
click at [668, 130] on div at bounding box center [655, 173] width 158 height 351
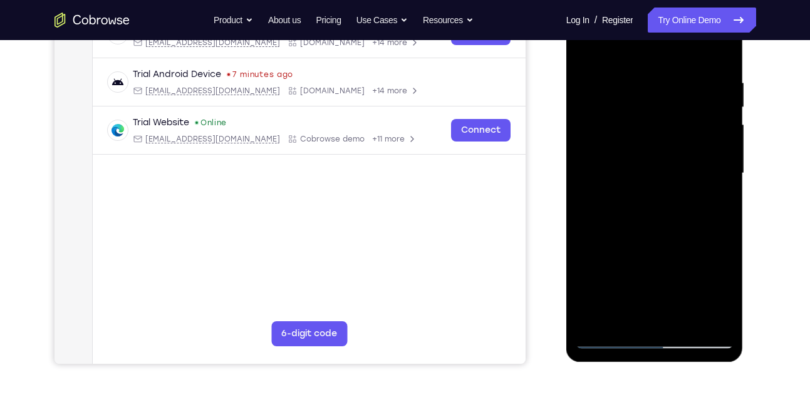
drag, startPoint x: 651, startPoint y: 225, endPoint x: 655, endPoint y: 135, distance: 89.7
click at [655, 135] on div at bounding box center [655, 173] width 158 height 351
drag, startPoint x: 655, startPoint y: 239, endPoint x: 654, endPoint y: 133, distance: 105.9
click at [654, 133] on div at bounding box center [655, 173] width 158 height 351
drag, startPoint x: 658, startPoint y: 247, endPoint x: 658, endPoint y: 174, distance: 73.3
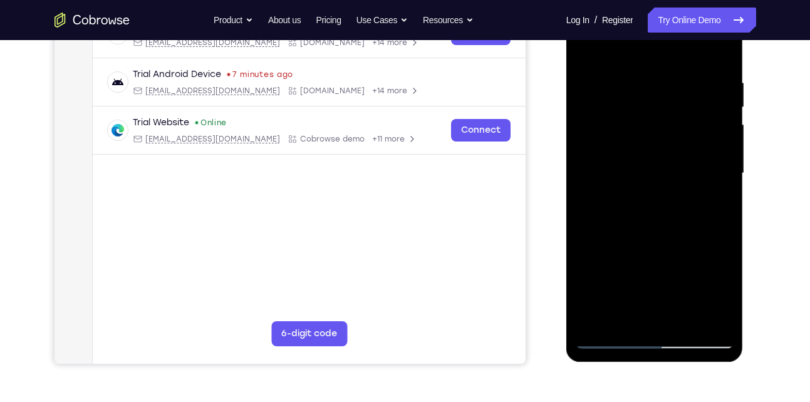
click at [658, 174] on div at bounding box center [655, 173] width 158 height 351
drag, startPoint x: 694, startPoint y: 232, endPoint x: 688, endPoint y: 185, distance: 47.3
click at [688, 185] on div at bounding box center [655, 173] width 158 height 351
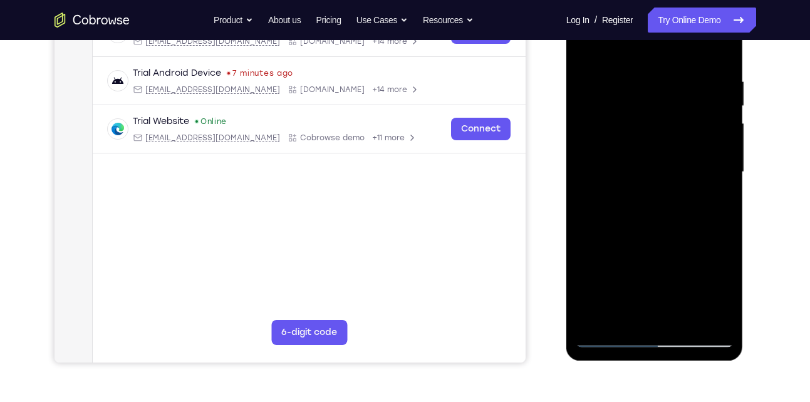
scroll to position [220, 0]
click at [685, 320] on div at bounding box center [655, 171] width 158 height 351
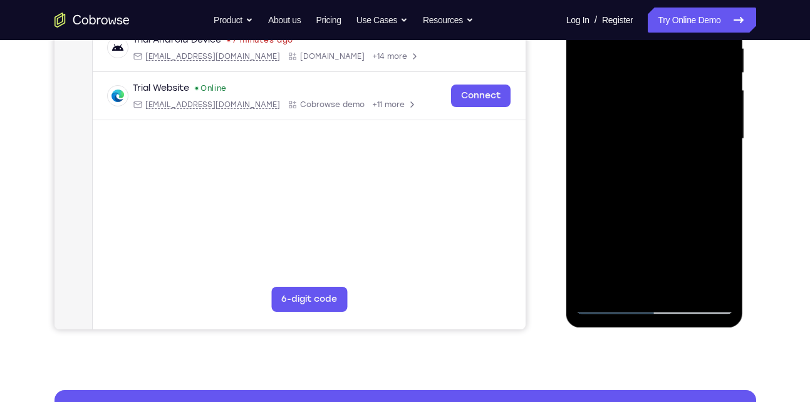
scroll to position [254, 0]
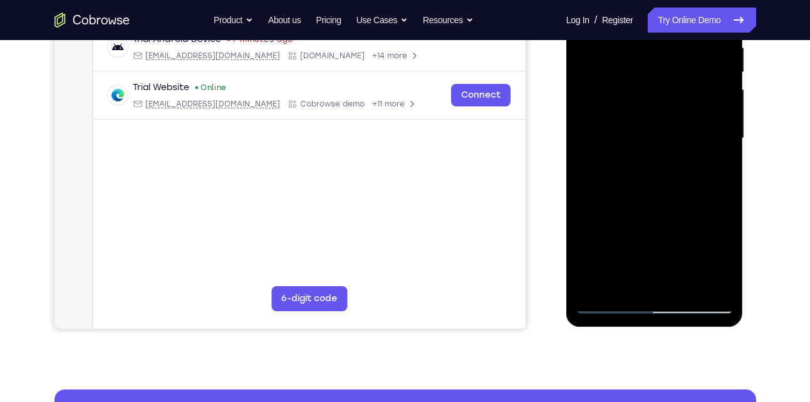
click at [605, 308] on div at bounding box center [655, 138] width 158 height 351
click at [710, 288] on div at bounding box center [655, 138] width 158 height 351
drag, startPoint x: 658, startPoint y: 215, endPoint x: 654, endPoint y: 274, distance: 59.7
click at [654, 274] on div at bounding box center [655, 138] width 158 height 351
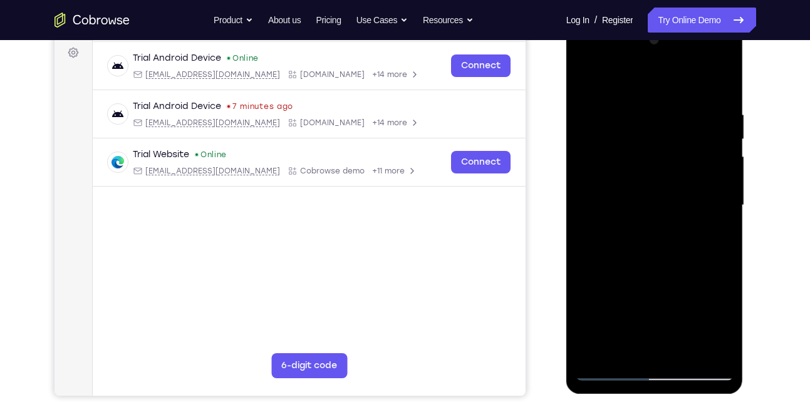
scroll to position [185, 0]
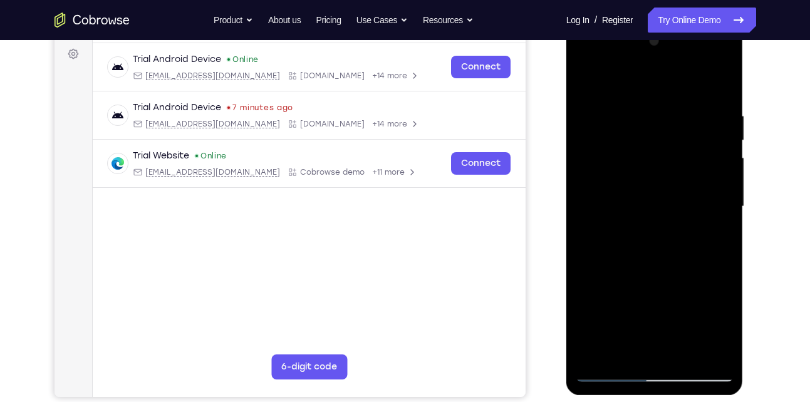
click at [598, 357] on div at bounding box center [655, 206] width 158 height 351
click at [597, 355] on div at bounding box center [655, 206] width 158 height 351
drag, startPoint x: 636, startPoint y: 146, endPoint x: 643, endPoint y: 262, distance: 116.1
click at [643, 262] on div at bounding box center [655, 206] width 158 height 351
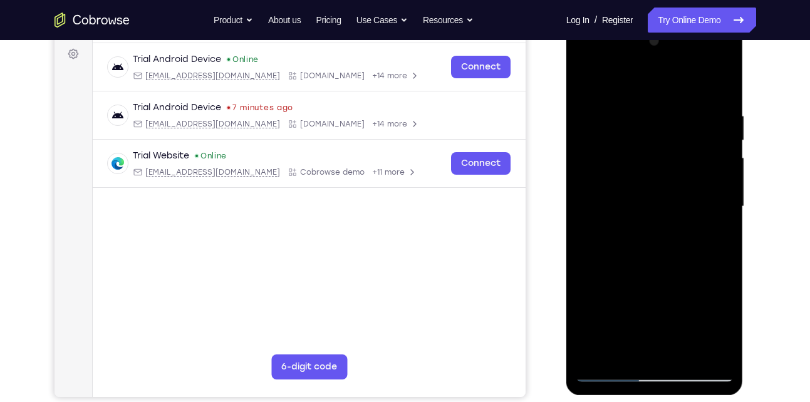
click at [723, 259] on div at bounding box center [655, 206] width 158 height 351
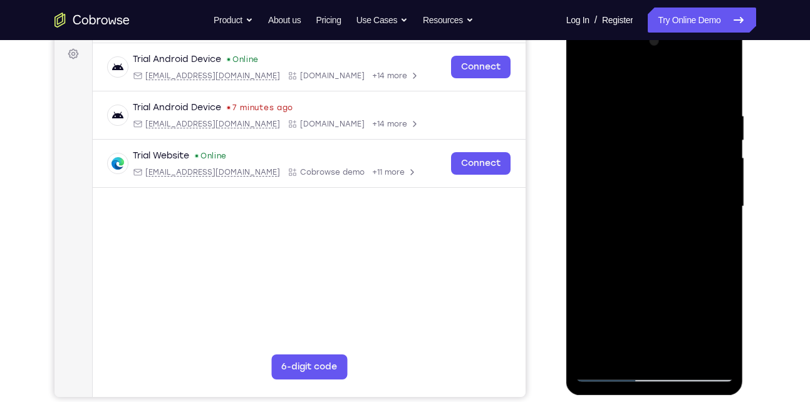
drag, startPoint x: 675, startPoint y: 279, endPoint x: 675, endPoint y: 236, distance: 43.2
click at [675, 236] on div at bounding box center [655, 206] width 158 height 351
click at [722, 220] on div at bounding box center [655, 206] width 158 height 351
click at [721, 219] on div at bounding box center [655, 206] width 158 height 351
click at [581, 225] on div at bounding box center [655, 206] width 158 height 351
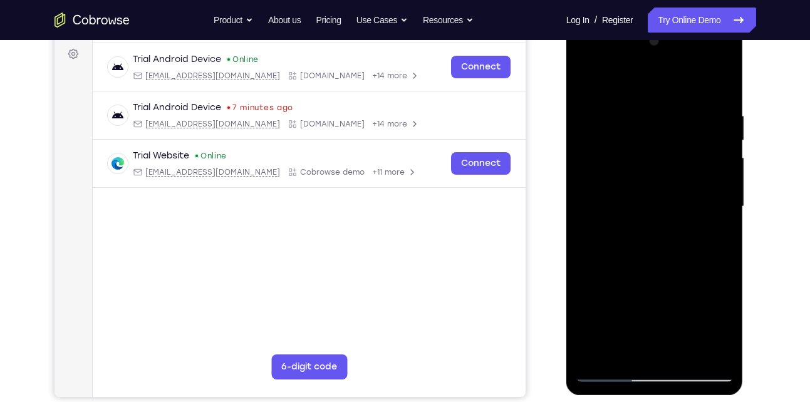
click at [726, 224] on div at bounding box center [655, 206] width 158 height 351
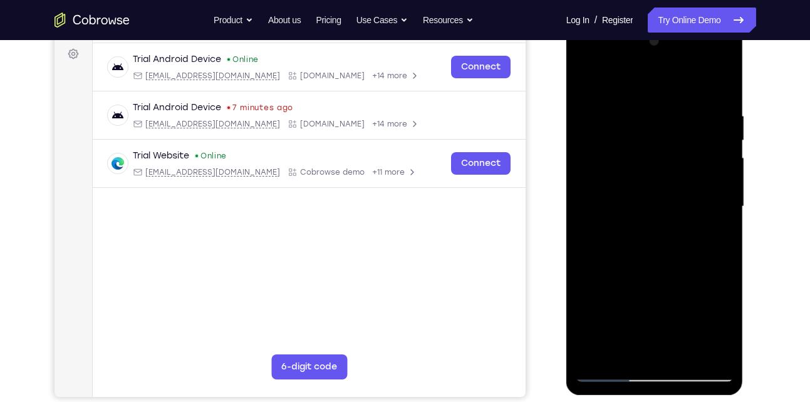
click at [726, 224] on div at bounding box center [655, 206] width 158 height 351
drag, startPoint x: 666, startPoint y: 283, endPoint x: 665, endPoint y: 235, distance: 48.2
click at [665, 235] on div at bounding box center [655, 206] width 158 height 351
click at [586, 292] on div at bounding box center [655, 206] width 158 height 351
drag, startPoint x: 624, startPoint y: 313, endPoint x: 634, endPoint y: 145, distance: 168.1
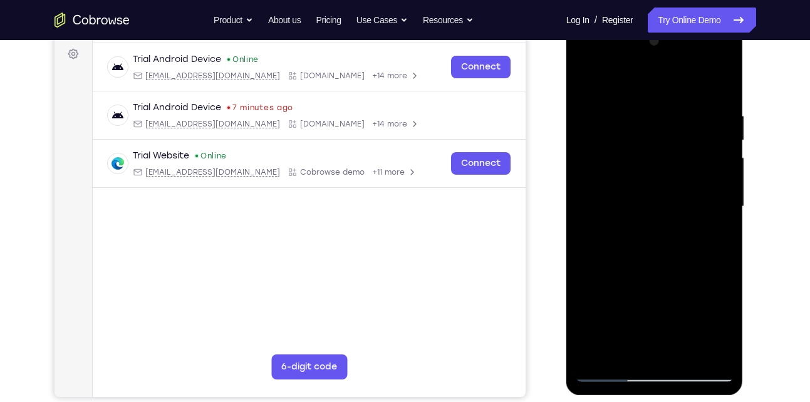
click at [634, 145] on div at bounding box center [655, 206] width 158 height 351
drag, startPoint x: 634, startPoint y: 286, endPoint x: 639, endPoint y: 164, distance: 121.6
click at [639, 164] on div at bounding box center [655, 206] width 158 height 351
click at [587, 230] on div at bounding box center [655, 206] width 158 height 351
drag, startPoint x: 628, startPoint y: 254, endPoint x: 624, endPoint y: 114, distance: 140.4
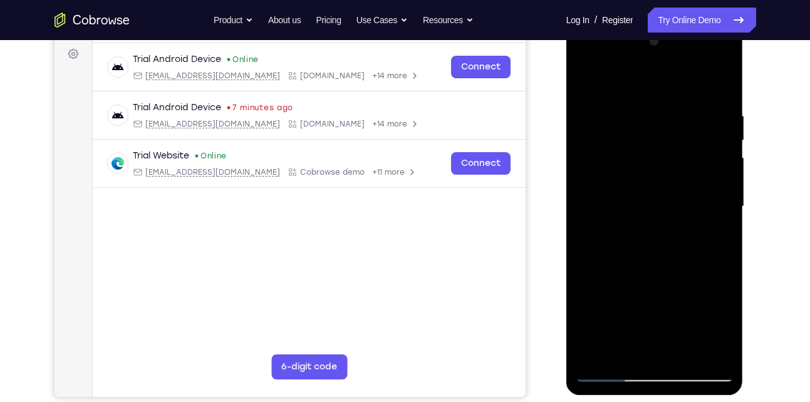
click at [624, 114] on div at bounding box center [655, 206] width 158 height 351
drag, startPoint x: 628, startPoint y: 214, endPoint x: 630, endPoint y: 96, distance: 118.4
click at [630, 96] on div at bounding box center [655, 206] width 158 height 351
drag, startPoint x: 648, startPoint y: 244, endPoint x: 631, endPoint y: 135, distance: 110.3
click at [631, 135] on div at bounding box center [655, 206] width 158 height 351
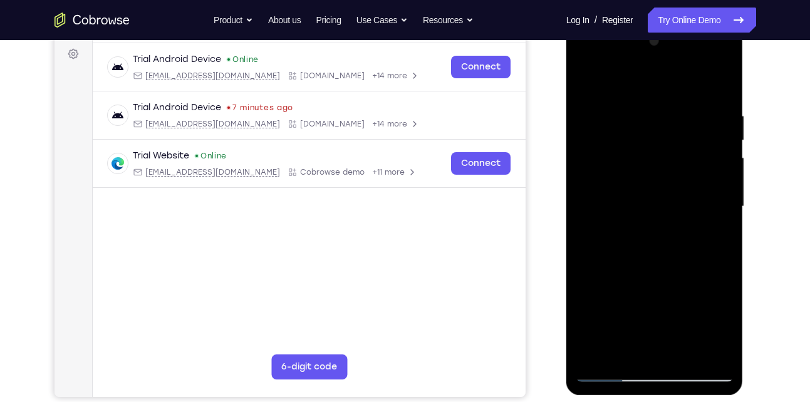
drag, startPoint x: 641, startPoint y: 259, endPoint x: 648, endPoint y: 121, distance: 138.0
click at [648, 121] on div at bounding box center [655, 206] width 158 height 351
click at [589, 224] on div at bounding box center [655, 206] width 158 height 351
drag, startPoint x: 614, startPoint y: 266, endPoint x: 623, endPoint y: 111, distance: 155.0
click at [623, 111] on div at bounding box center [655, 206] width 158 height 351
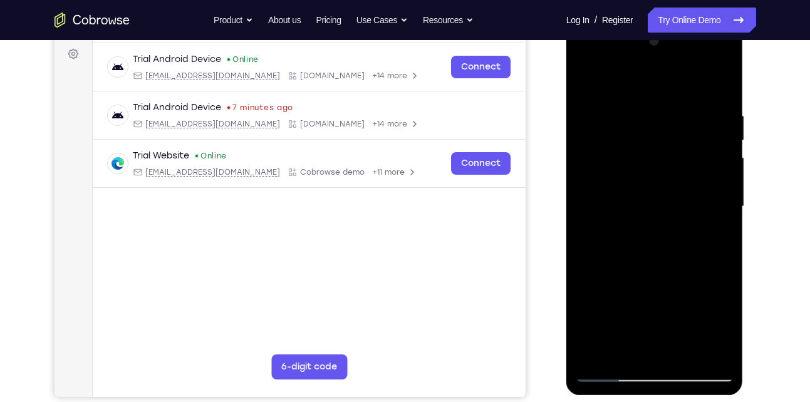
drag, startPoint x: 636, startPoint y: 289, endPoint x: 639, endPoint y: 164, distance: 125.3
click at [639, 164] on div at bounding box center [655, 206] width 158 height 351
drag, startPoint x: 638, startPoint y: 251, endPoint x: 644, endPoint y: 140, distance: 110.4
click at [644, 140] on div at bounding box center [655, 206] width 158 height 351
drag, startPoint x: 629, startPoint y: 305, endPoint x: 638, endPoint y: 155, distance: 150.6
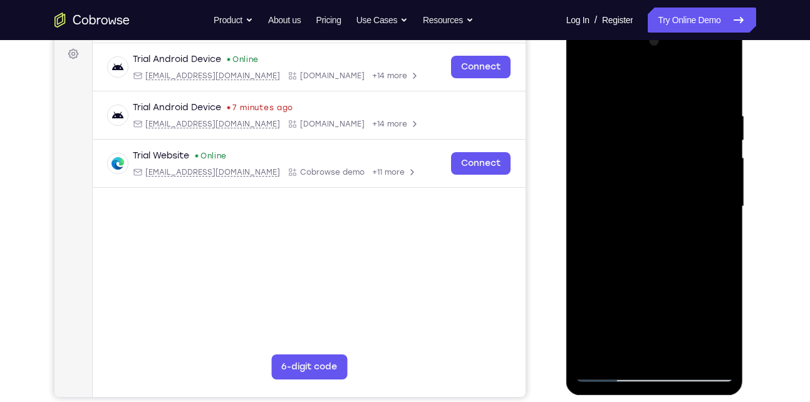
click at [638, 155] on div at bounding box center [655, 206] width 158 height 351
drag, startPoint x: 639, startPoint y: 242, endPoint x: 641, endPoint y: 72, distance: 169.7
click at [641, 72] on div at bounding box center [655, 206] width 158 height 351
click at [596, 351] on div at bounding box center [655, 206] width 158 height 351
click at [597, 351] on div at bounding box center [655, 206] width 158 height 351
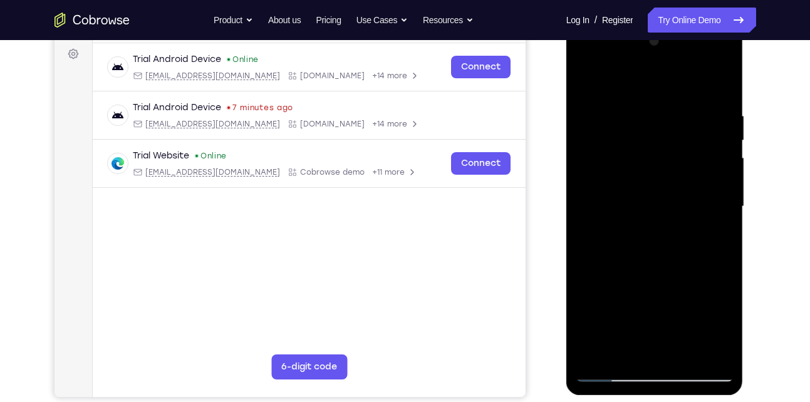
click at [597, 353] on div at bounding box center [655, 206] width 158 height 351
click at [688, 120] on div at bounding box center [655, 206] width 158 height 351
click at [718, 91] on div at bounding box center [655, 206] width 158 height 351
click at [716, 93] on div at bounding box center [655, 206] width 158 height 351
click at [719, 92] on div at bounding box center [655, 206] width 158 height 351
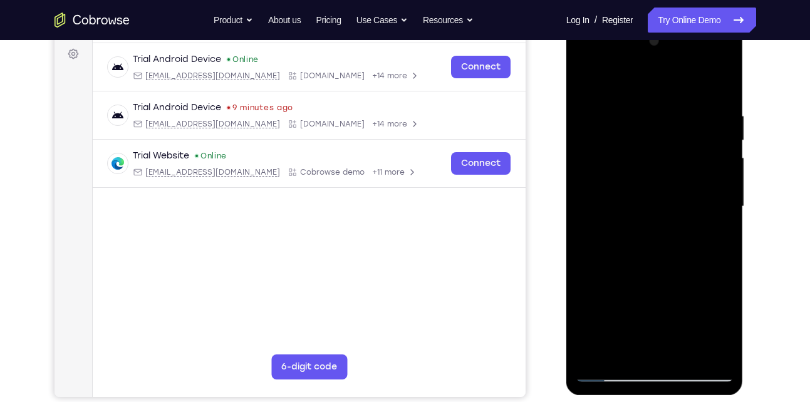
drag, startPoint x: 715, startPoint y: 104, endPoint x: 628, endPoint y: 116, distance: 88.5
click at [628, 116] on div at bounding box center [655, 206] width 158 height 351
drag, startPoint x: 662, startPoint y: 115, endPoint x: 636, endPoint y: 120, distance: 26.9
click at [636, 120] on div at bounding box center [655, 206] width 158 height 351
drag, startPoint x: 679, startPoint y: 123, endPoint x: 588, endPoint y: 132, distance: 91.9
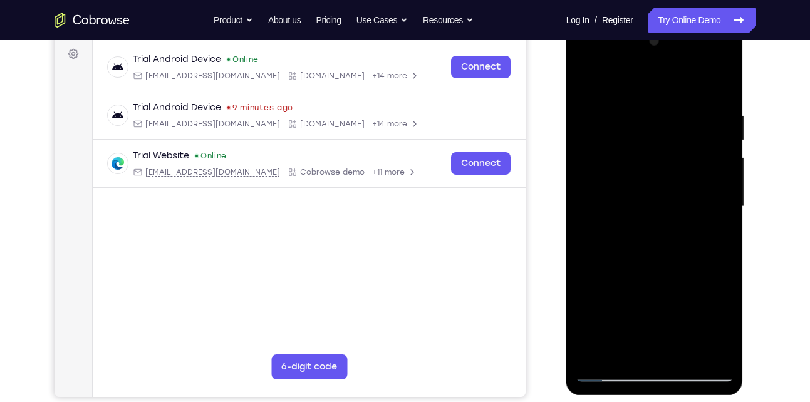
click at [588, 132] on div at bounding box center [655, 206] width 158 height 351
click at [603, 118] on div at bounding box center [655, 206] width 158 height 351
click at [721, 85] on div at bounding box center [655, 206] width 158 height 351
click at [716, 114] on div at bounding box center [655, 206] width 158 height 351
click at [719, 87] on div at bounding box center [655, 206] width 158 height 351
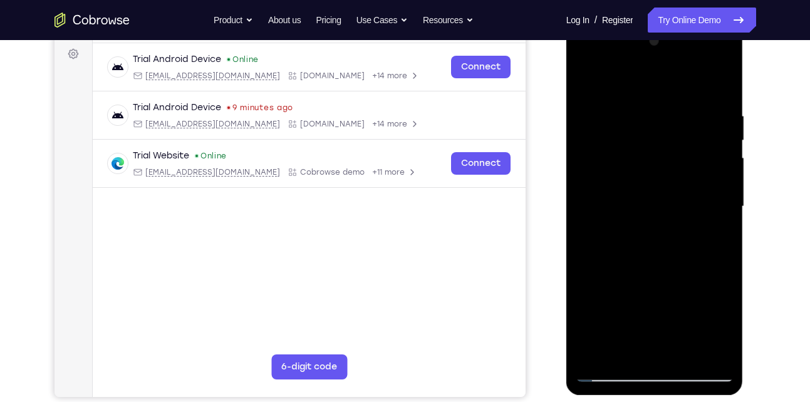
click at [680, 107] on div at bounding box center [655, 206] width 158 height 351
click at [721, 90] on div at bounding box center [655, 206] width 158 height 351
click at [648, 108] on div at bounding box center [655, 206] width 158 height 351
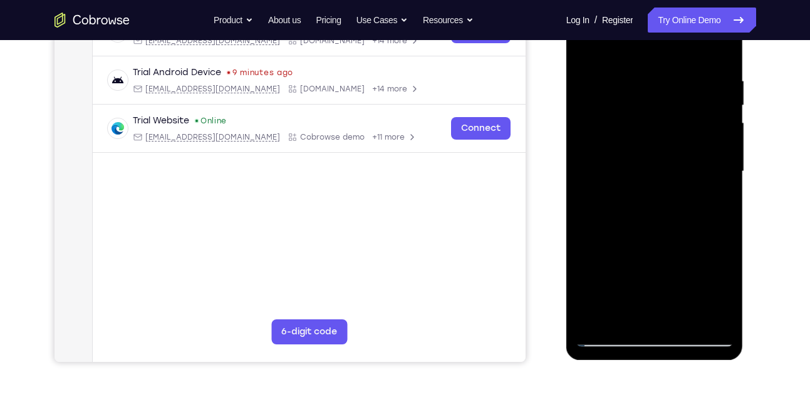
scroll to position [277, 0]
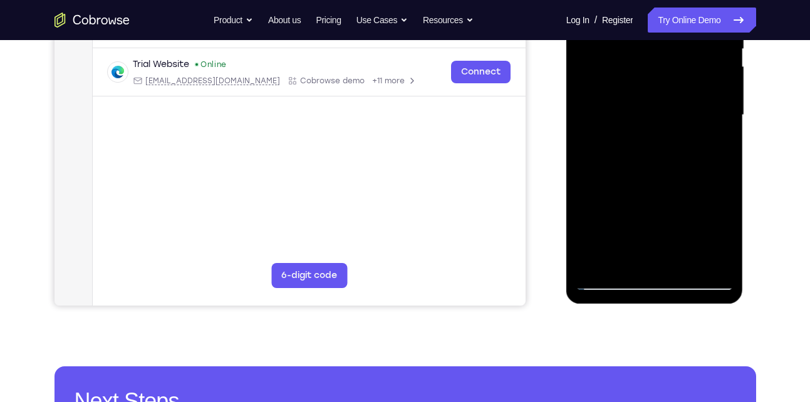
click at [717, 261] on div at bounding box center [655, 115] width 158 height 351
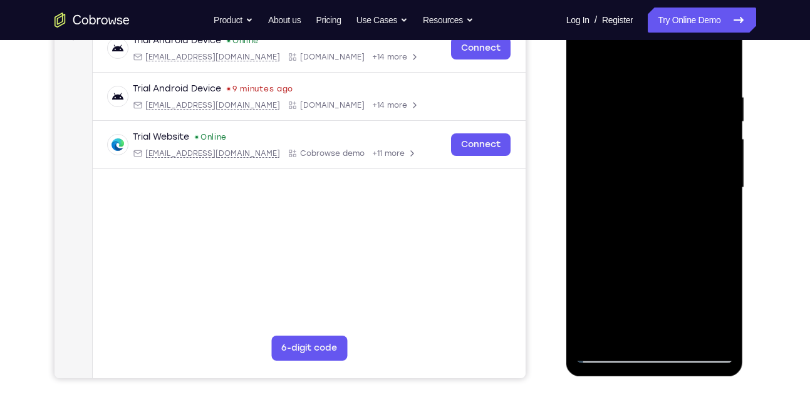
scroll to position [174, 0]
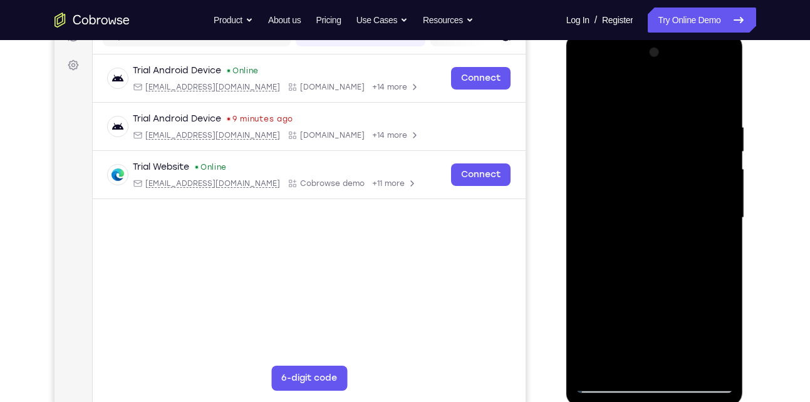
click at [722, 99] on div at bounding box center [655, 218] width 158 height 351
drag, startPoint x: 710, startPoint y: 112, endPoint x: 636, endPoint y: 128, distance: 75.1
click at [636, 128] on div at bounding box center [655, 218] width 158 height 351
click at [678, 126] on div at bounding box center [655, 218] width 158 height 351
click at [722, 138] on div at bounding box center [655, 218] width 158 height 351
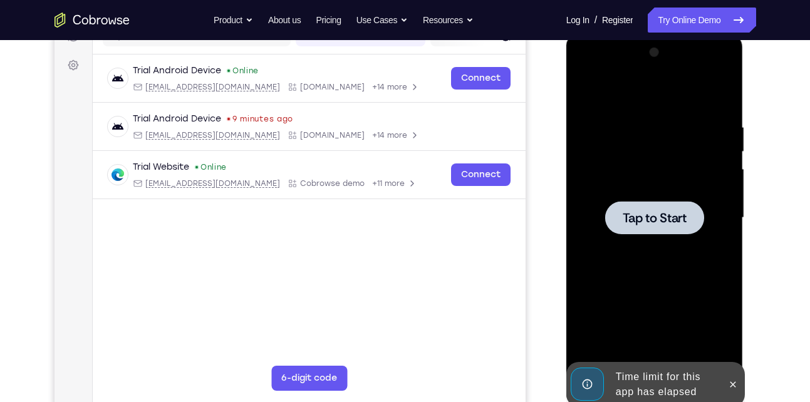
click at [678, 198] on div at bounding box center [655, 218] width 158 height 351
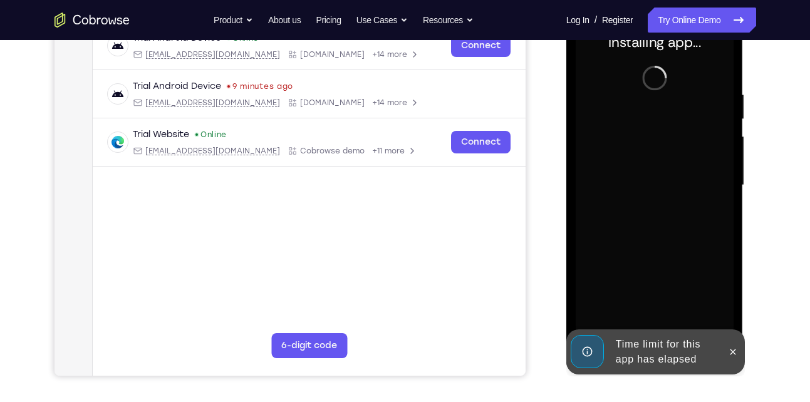
scroll to position [206, 0]
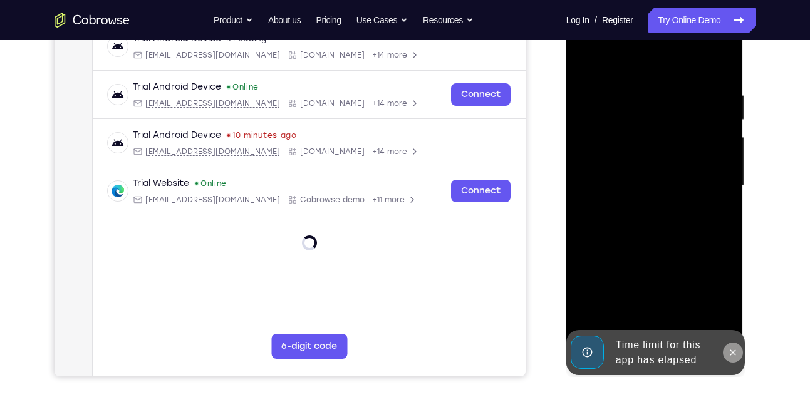
click at [729, 352] on icon at bounding box center [733, 353] width 10 height 10
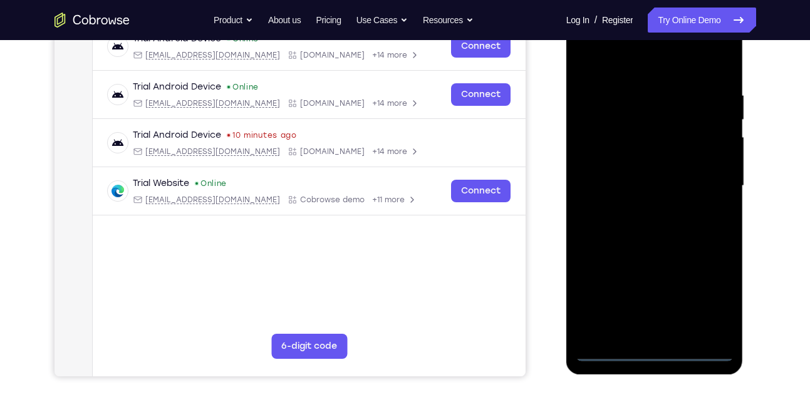
click at [660, 353] on div at bounding box center [655, 186] width 158 height 351
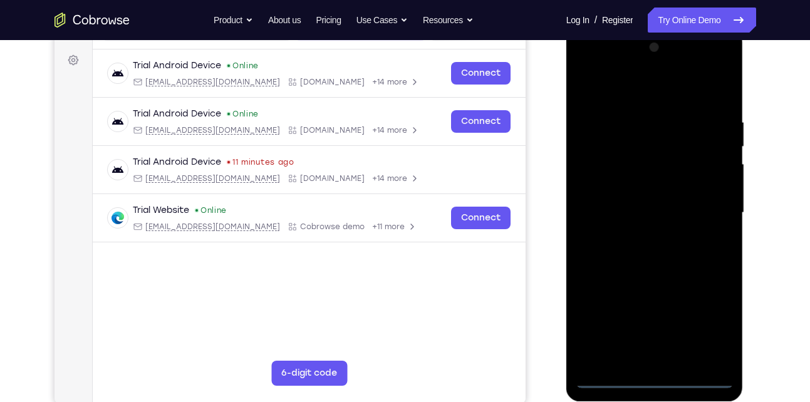
scroll to position [179, 0]
click at [707, 320] on div at bounding box center [655, 213] width 158 height 351
click at [670, 88] on div at bounding box center [655, 213] width 158 height 351
click at [697, 202] on div at bounding box center [655, 213] width 158 height 351
click at [638, 237] on div at bounding box center [655, 213] width 158 height 351
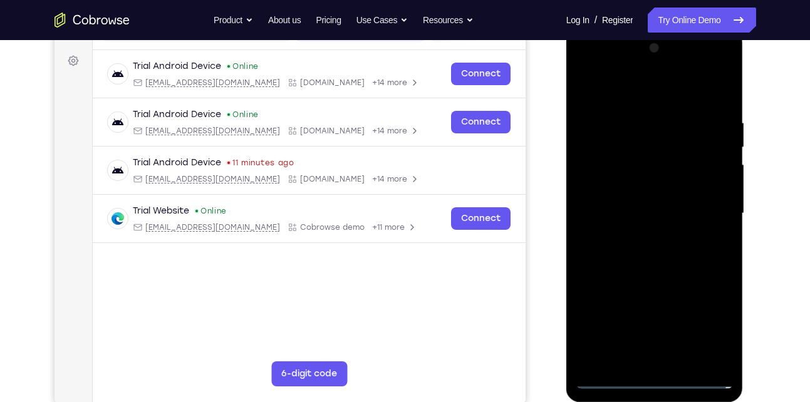
click at [645, 200] on div at bounding box center [655, 213] width 158 height 351
click at [646, 184] on div at bounding box center [655, 213] width 158 height 351
click at [641, 213] on div at bounding box center [655, 213] width 158 height 351
click at [666, 257] on div at bounding box center [655, 213] width 158 height 351
click at [657, 254] on div at bounding box center [655, 213] width 158 height 351
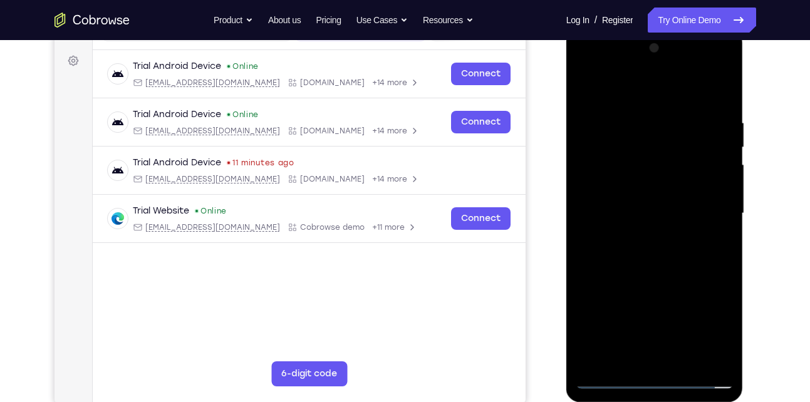
click at [715, 103] on div at bounding box center [655, 213] width 158 height 351
click at [365, 137] on div at bounding box center [221, 130] width 287 height 13
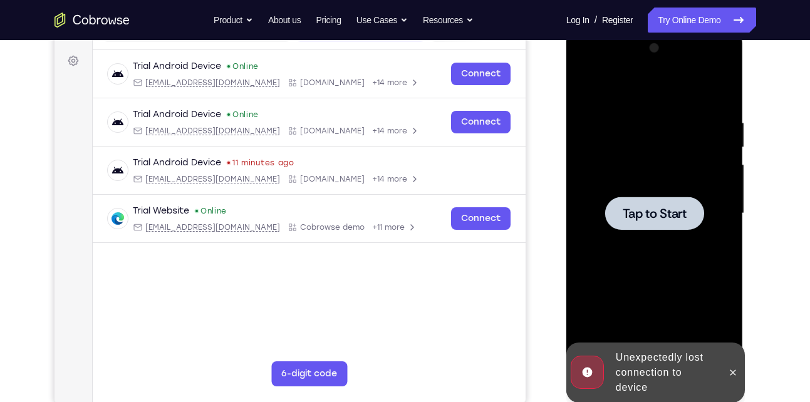
drag, startPoint x: 612, startPoint y: 146, endPoint x: 678, endPoint y: 418, distance: 280.4
click at [678, 401] on html "Online web based iOS Simulators and Android Emulators. Run iPhone, iPad, Mobile…" at bounding box center [655, 217] width 179 height 376
click at [606, 219] on div at bounding box center [654, 213] width 99 height 33
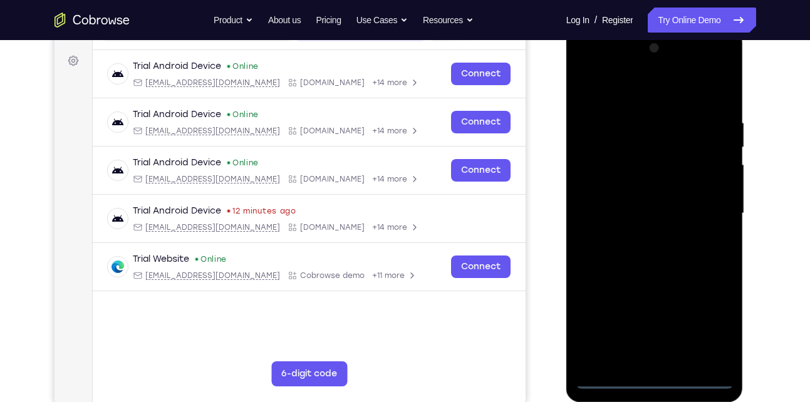
click at [650, 379] on div at bounding box center [655, 213] width 158 height 351
click at [713, 330] on div at bounding box center [655, 213] width 158 height 351
click at [608, 94] on div at bounding box center [655, 213] width 158 height 351
click at [700, 212] on div at bounding box center [655, 213] width 158 height 351
click at [639, 362] on div at bounding box center [655, 213] width 158 height 351
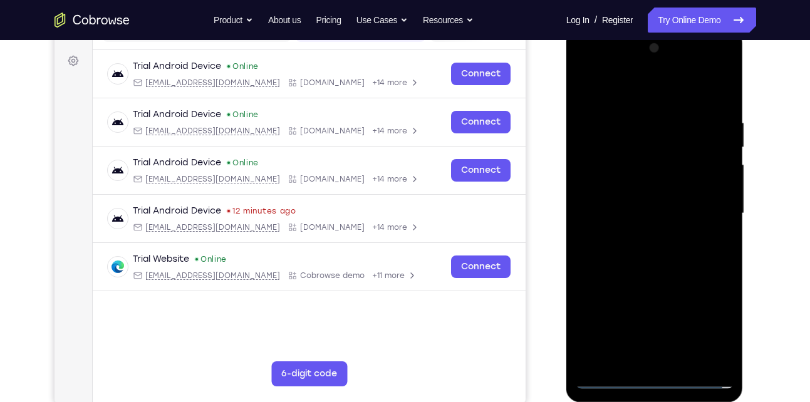
click at [613, 207] on div at bounding box center [655, 213] width 158 height 351
click at [614, 186] on div at bounding box center [655, 213] width 158 height 351
click at [619, 219] on div at bounding box center [655, 213] width 158 height 351
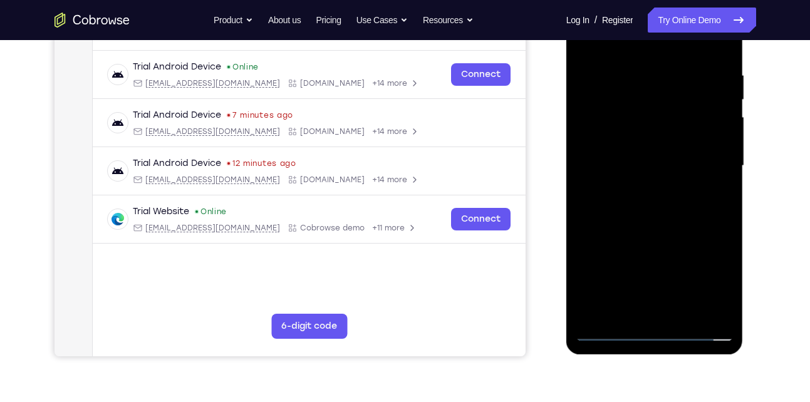
scroll to position [227, 0]
click at [618, 204] on div at bounding box center [655, 165] width 158 height 351
click at [650, 199] on div at bounding box center [655, 165] width 158 height 351
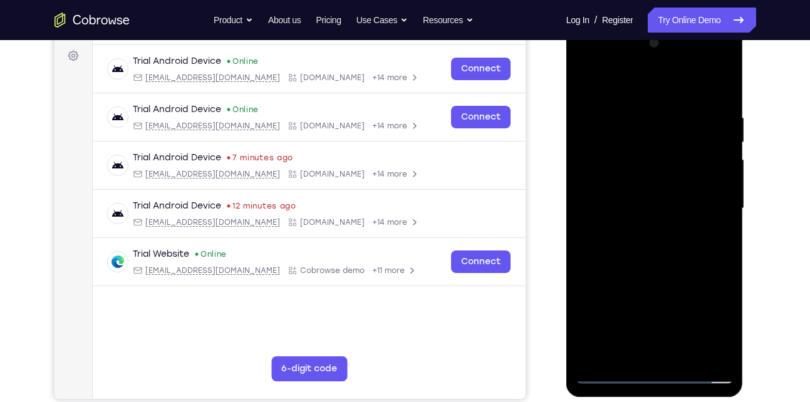
scroll to position [180, 0]
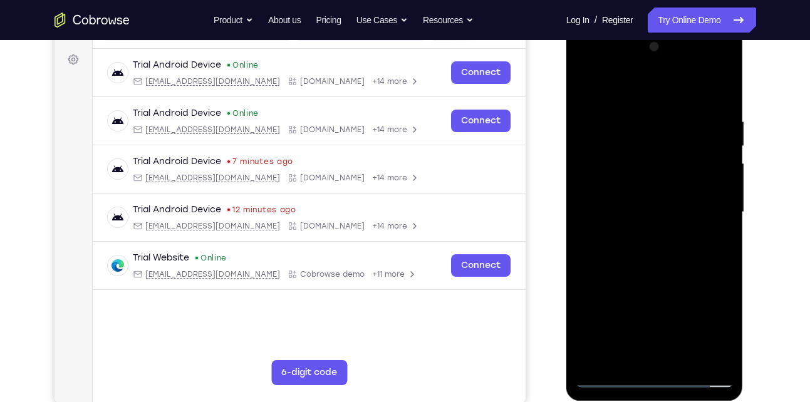
click at [678, 274] on div at bounding box center [655, 212] width 158 height 351
click at [685, 359] on div at bounding box center [655, 212] width 158 height 351
click at [668, 280] on div at bounding box center [655, 212] width 158 height 351
click at [610, 375] on div at bounding box center [655, 212] width 158 height 351
click at [712, 354] on div at bounding box center [655, 212] width 158 height 351
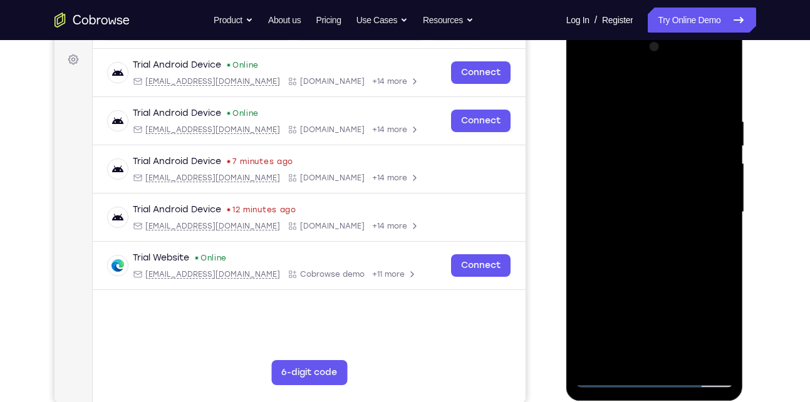
click at [595, 358] on div at bounding box center [655, 212] width 158 height 351
click at [722, 85] on div at bounding box center [655, 212] width 158 height 351
click at [715, 114] on div at bounding box center [655, 212] width 158 height 351
click at [708, 123] on div at bounding box center [655, 212] width 158 height 351
click at [713, 147] on div at bounding box center [655, 212] width 158 height 351
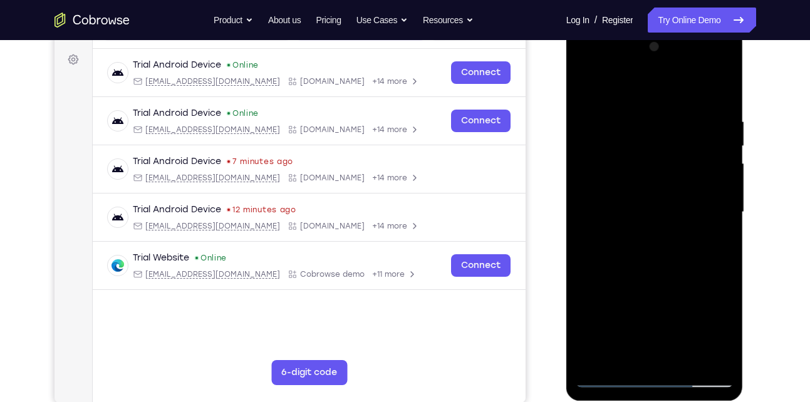
click at [712, 147] on div at bounding box center [655, 212] width 158 height 351
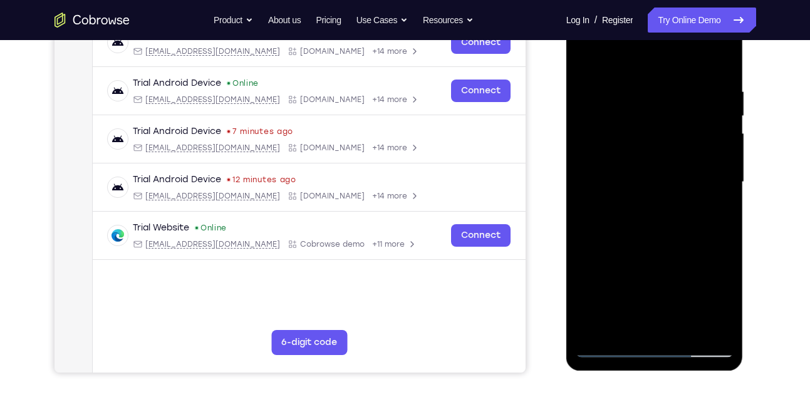
scroll to position [217, 0]
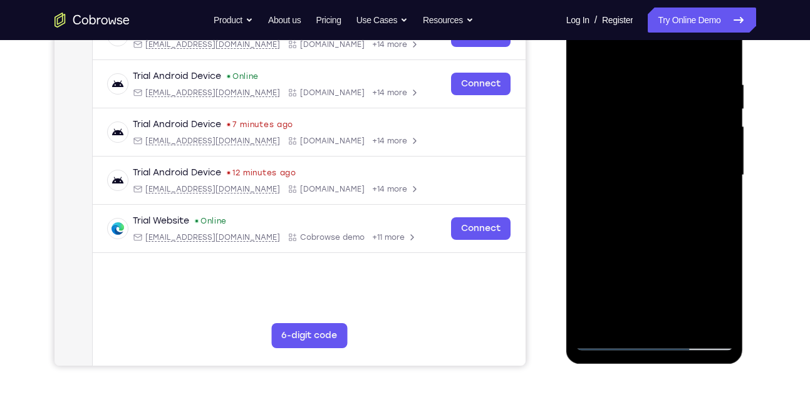
drag, startPoint x: 710, startPoint y: 172, endPoint x: 700, endPoint y: 130, distance: 42.5
click at [700, 130] on div at bounding box center [655, 175] width 158 height 351
drag, startPoint x: 707, startPoint y: 195, endPoint x: 693, endPoint y: 130, distance: 66.5
click at [693, 130] on div at bounding box center [655, 175] width 158 height 351
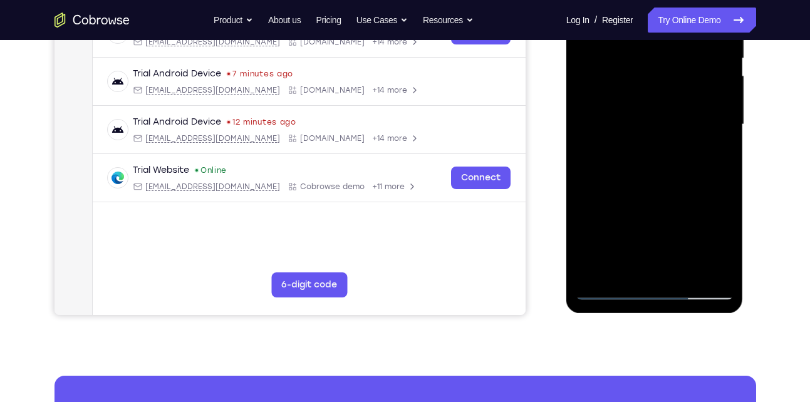
scroll to position [271, 0]
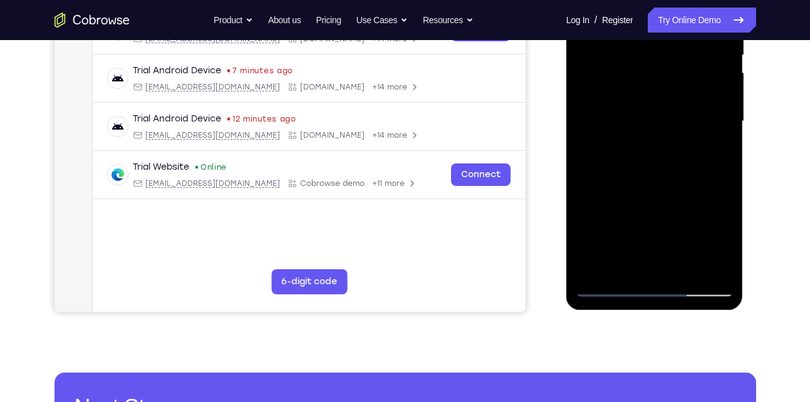
click at [594, 271] on div at bounding box center [655, 121] width 158 height 351
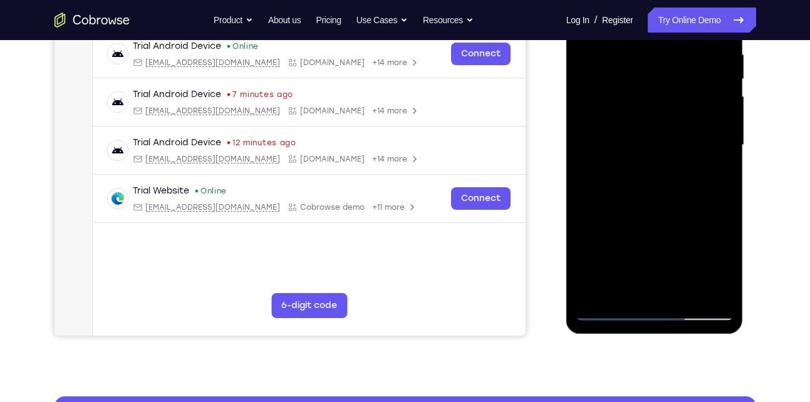
scroll to position [244, 0]
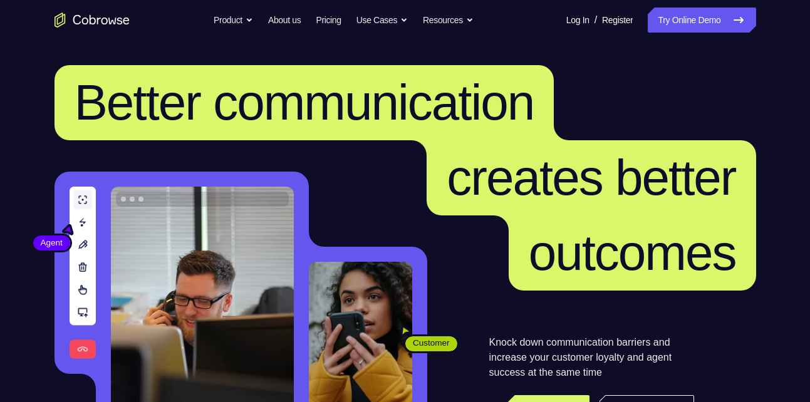
scroll to position [128, 0]
